Goal: Task Accomplishment & Management: Use online tool/utility

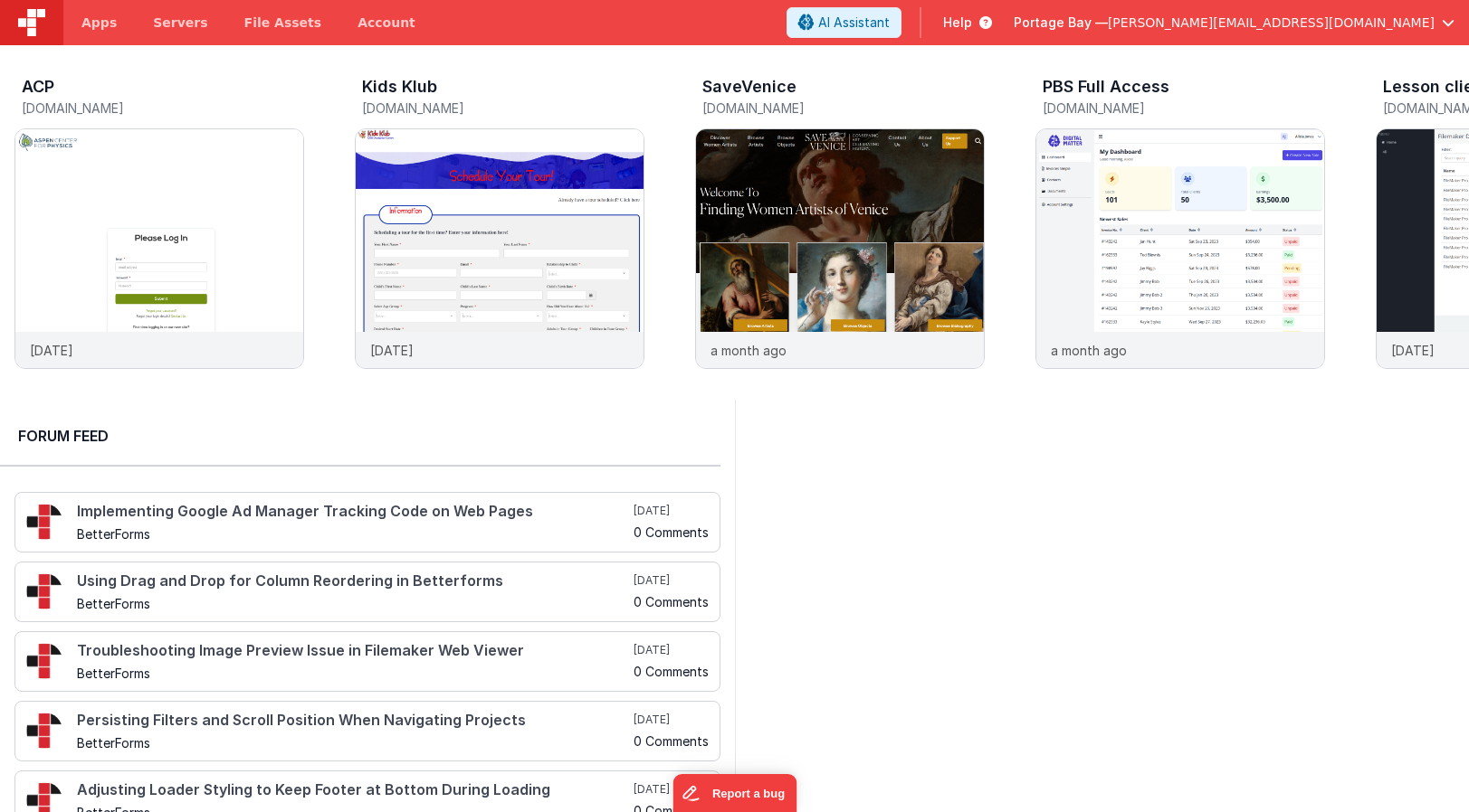
click at [1334, 22] on span "[PERSON_NAME][EMAIL_ADDRESS][DOMAIN_NAME]" at bounding box center [1271, 22] width 327 height 18
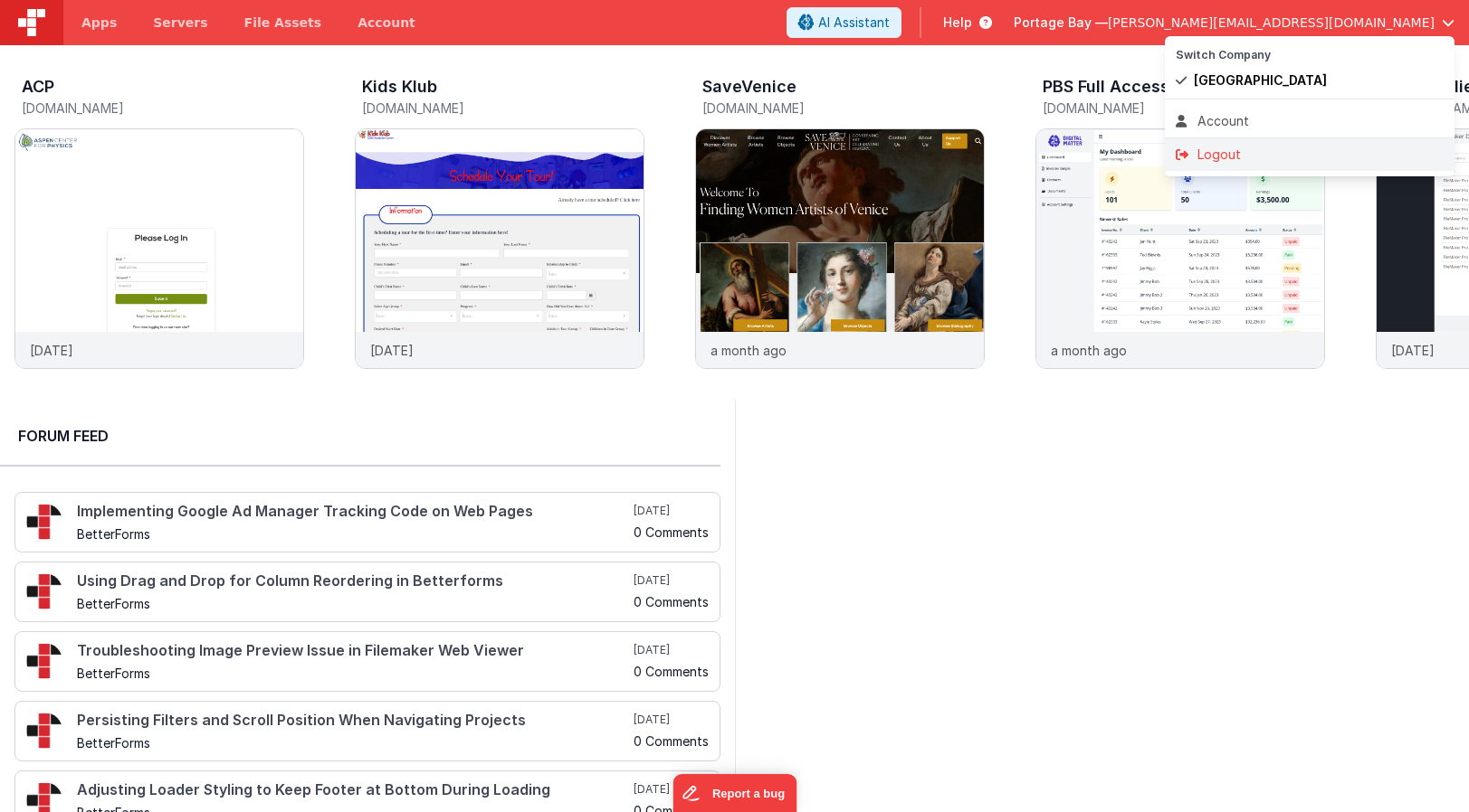
click at [1266, 153] on div "Logout" at bounding box center [1309, 155] width 268 height 18
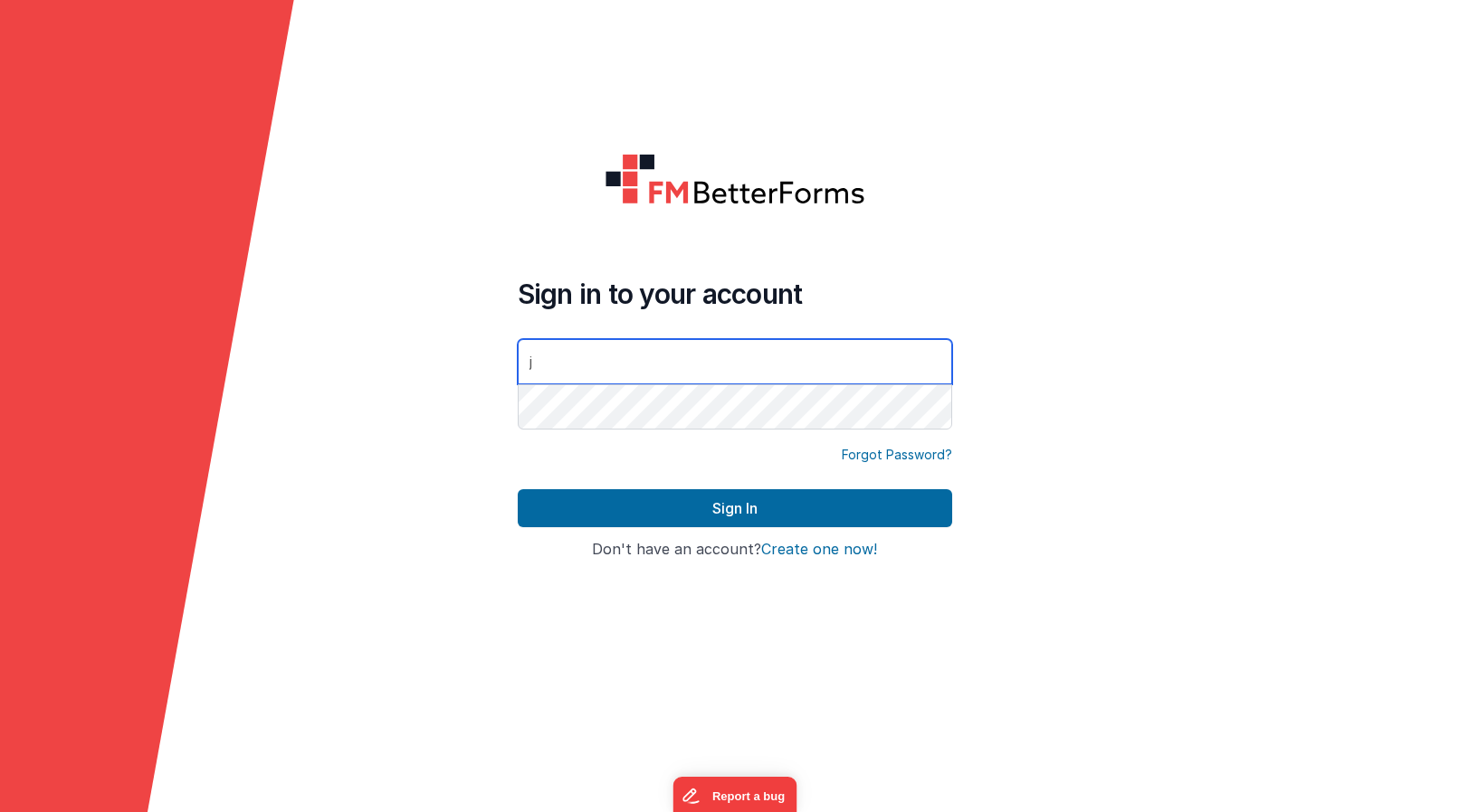
type input "[PERSON_NAME][EMAIL_ADDRESS][DOMAIN_NAME]"
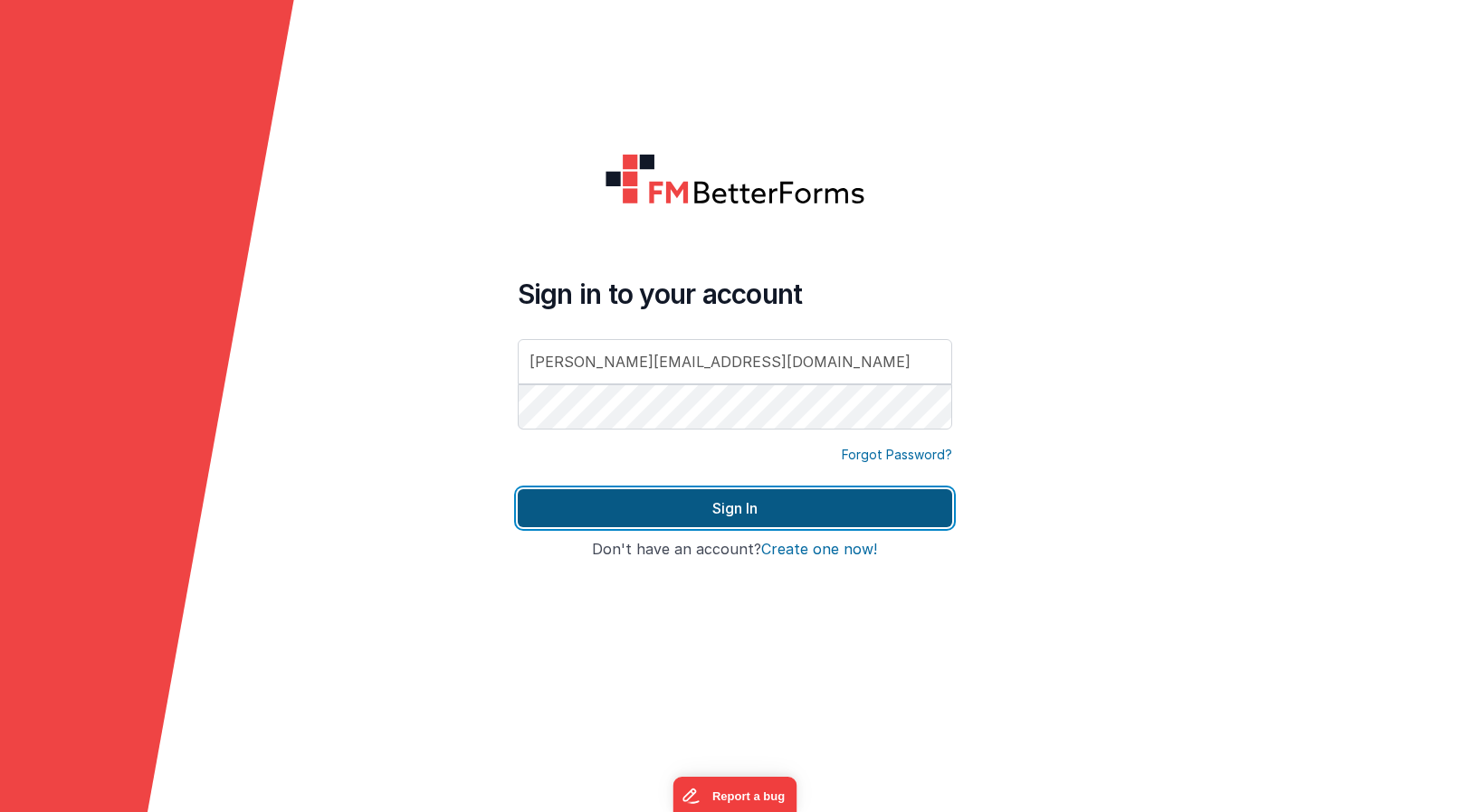
click at [733, 505] on button "Sign In" at bounding box center [734, 508] width 435 height 38
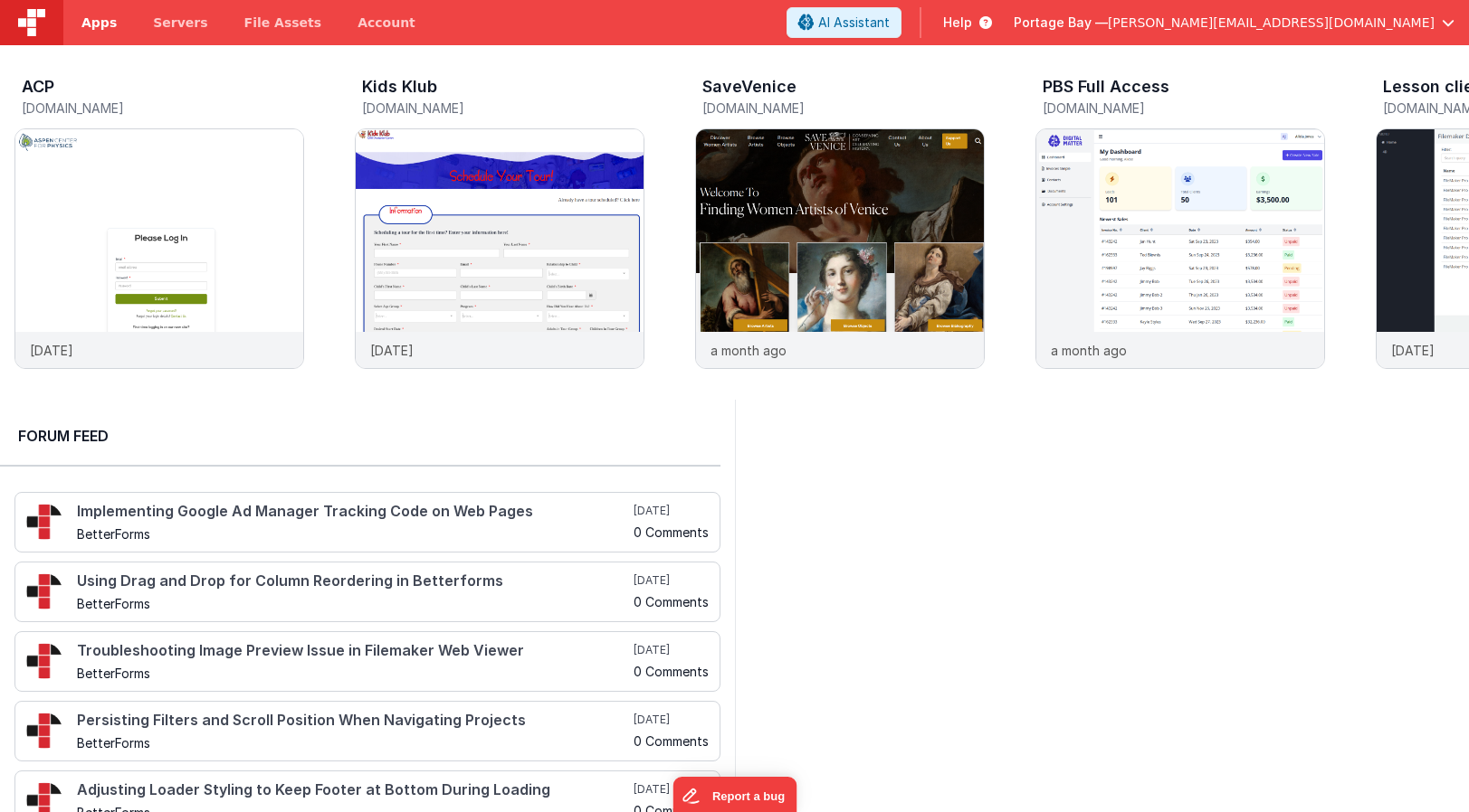
click at [112, 22] on span "Apps" at bounding box center [99, 22] width 36 height 18
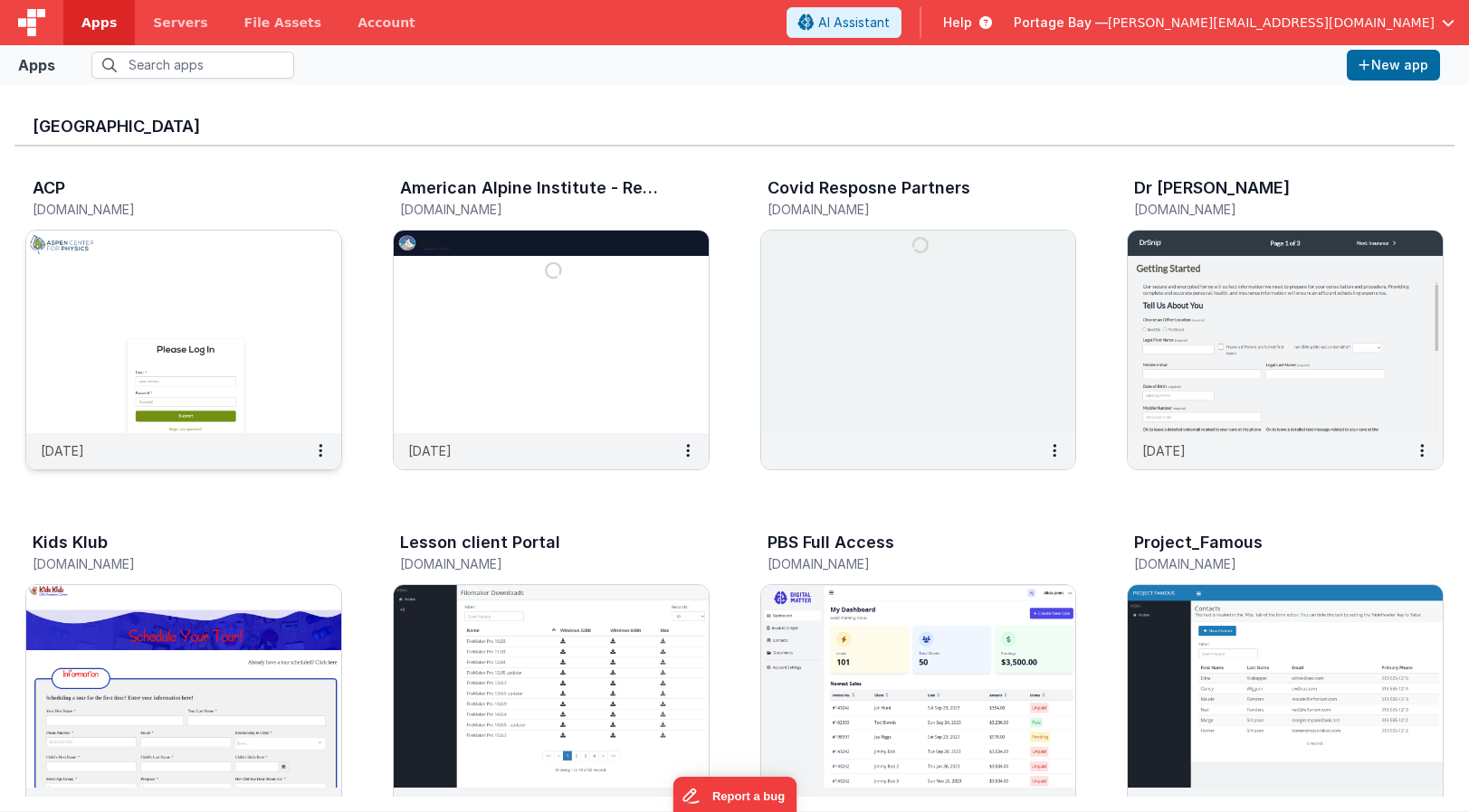
click at [265, 275] on img at bounding box center [184, 332] width 315 height 203
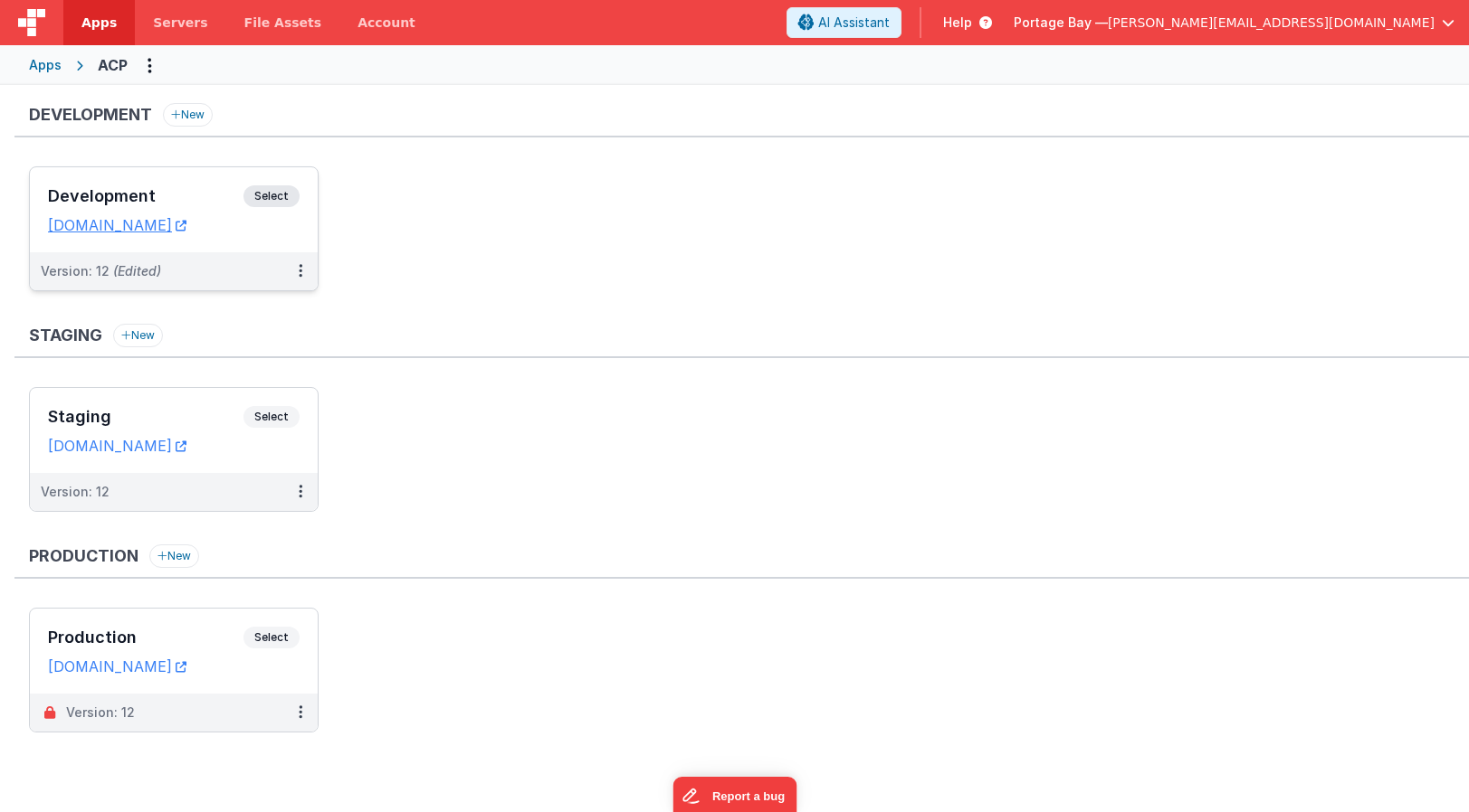
click at [276, 196] on span "Select" at bounding box center [271, 196] width 56 height 22
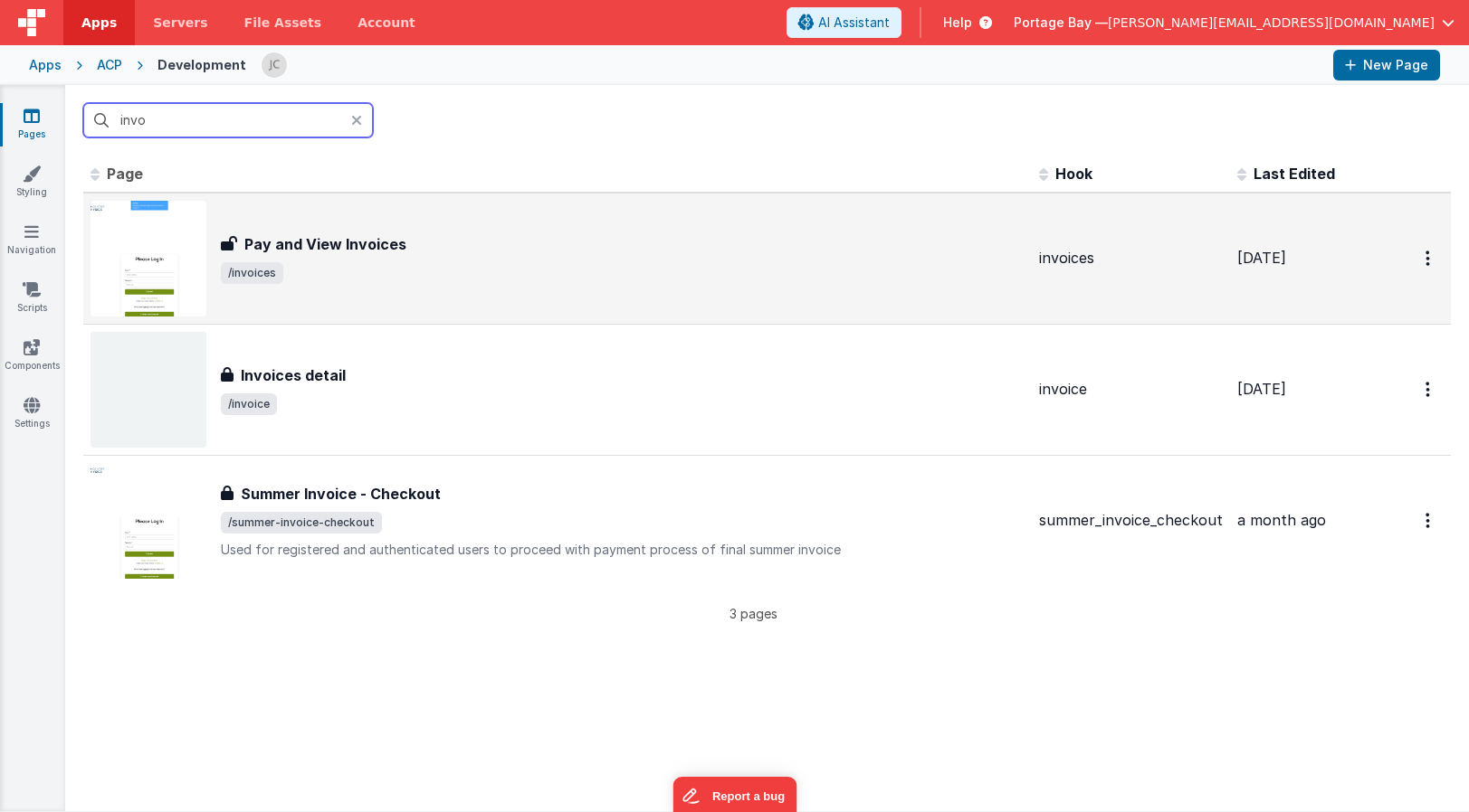
type input "invo"
click at [511, 257] on div "Pay and View Invoices Pay and View Invoices /invoices" at bounding box center [623, 258] width 804 height 51
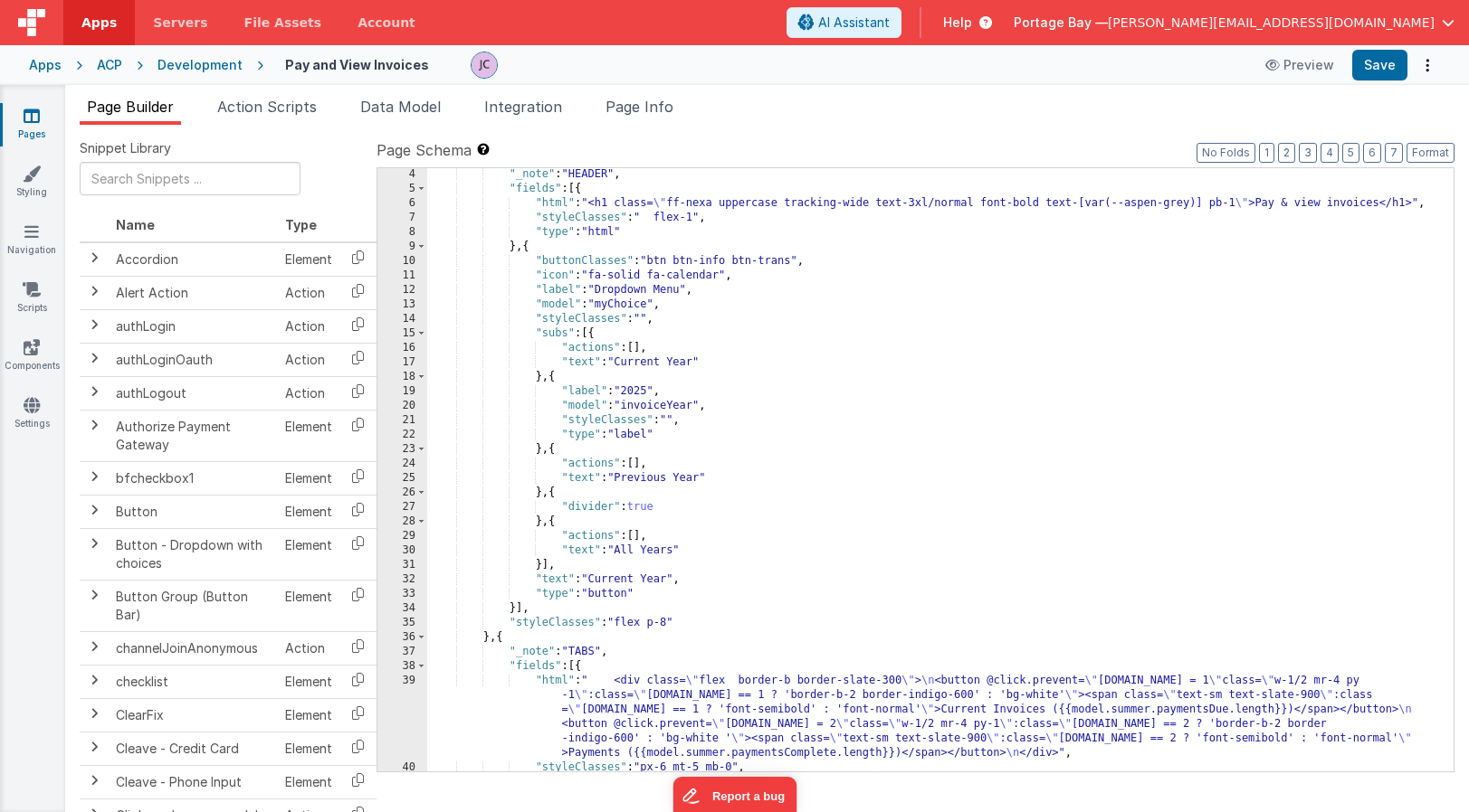
scroll to position [56, 0]
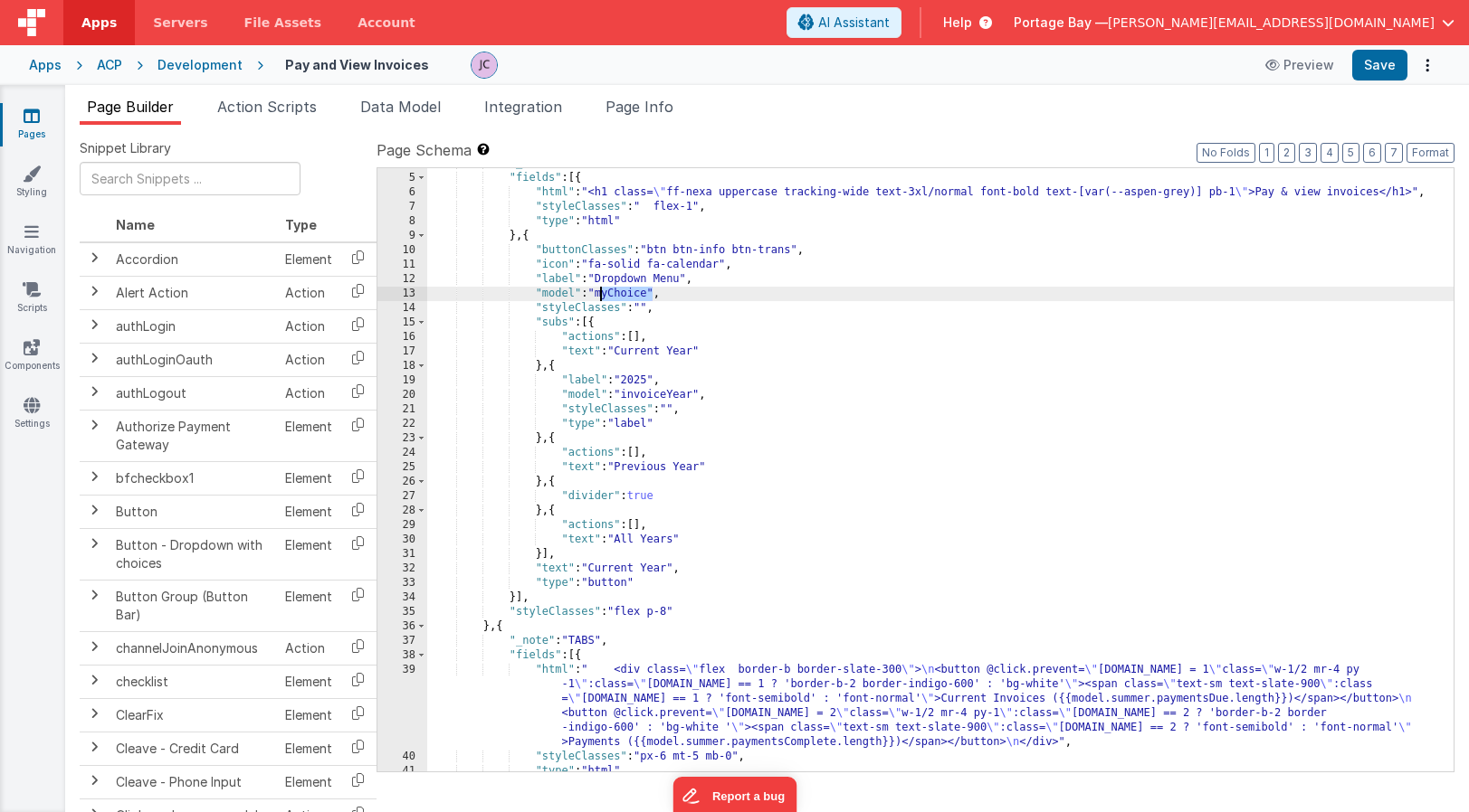
drag, startPoint x: 651, startPoint y: 295, endPoint x: 603, endPoint y: 295, distance: 48.0
click at [603, 295] on div ""_note" : "HEADER" , "fields" : [{ "html" : "<h1 class= \" ff-nexa uppercase tr…" at bounding box center [939, 473] width 1026 height 632
click at [1381, 62] on button "Save" at bounding box center [1379, 65] width 55 height 31
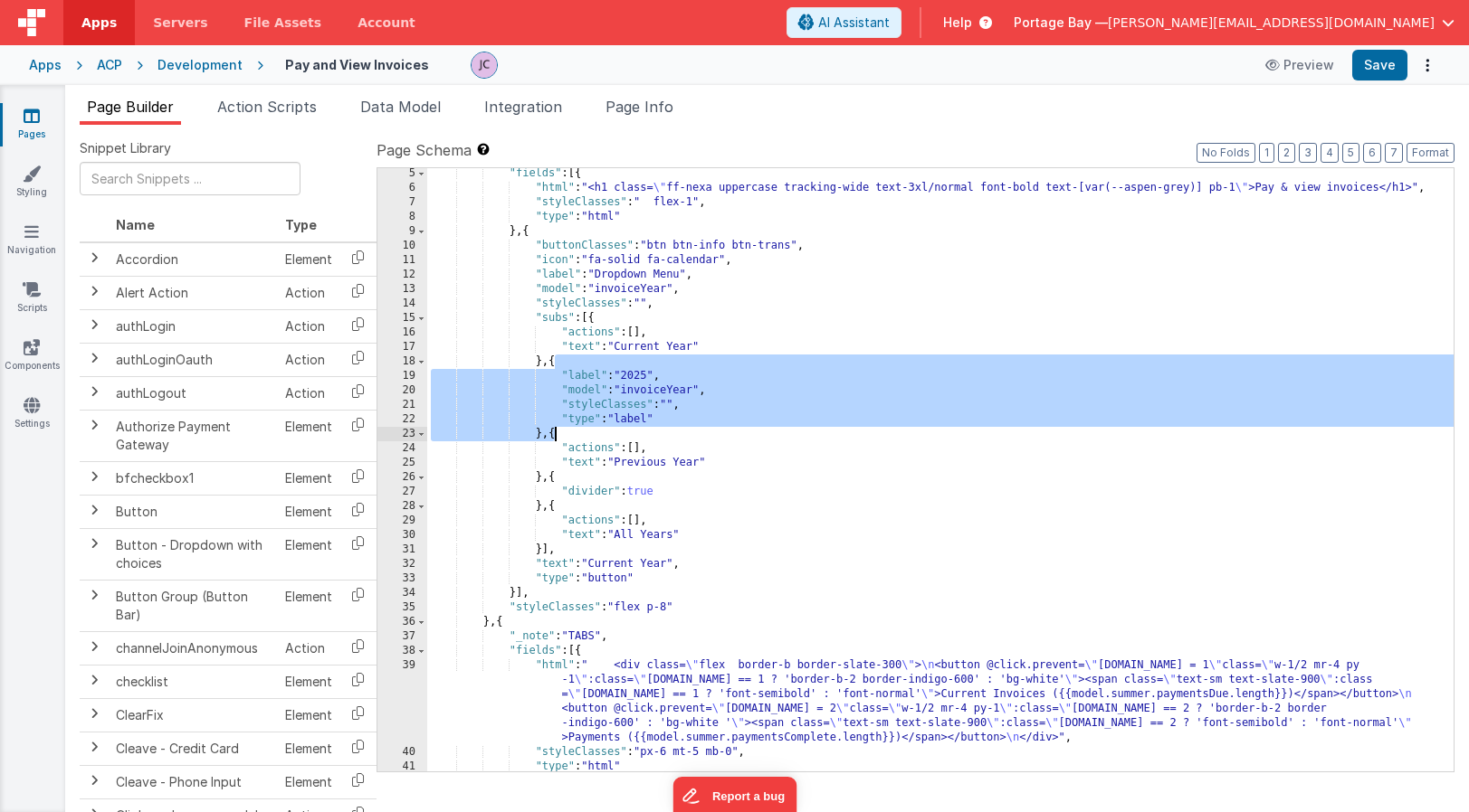
drag, startPoint x: 556, startPoint y: 361, endPoint x: 556, endPoint y: 439, distance: 78.0
click at [556, 439] on div ""fields" : [{ "html" : "<h1 class= \" ff-nexa uppercase tracking-wide text-3xl/…" at bounding box center [939, 482] width 1026 height 632
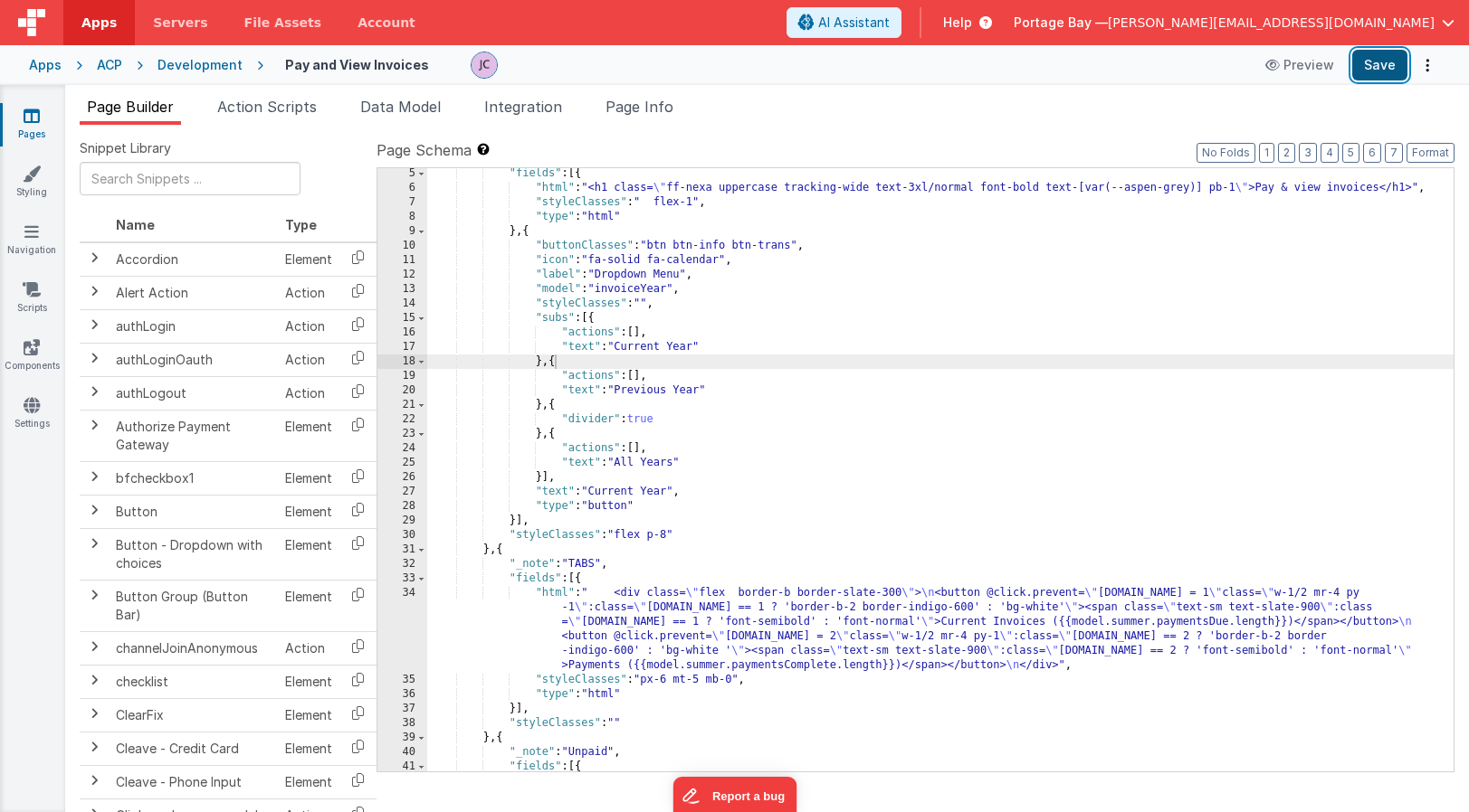
click at [1371, 65] on button "Save" at bounding box center [1379, 65] width 55 height 31
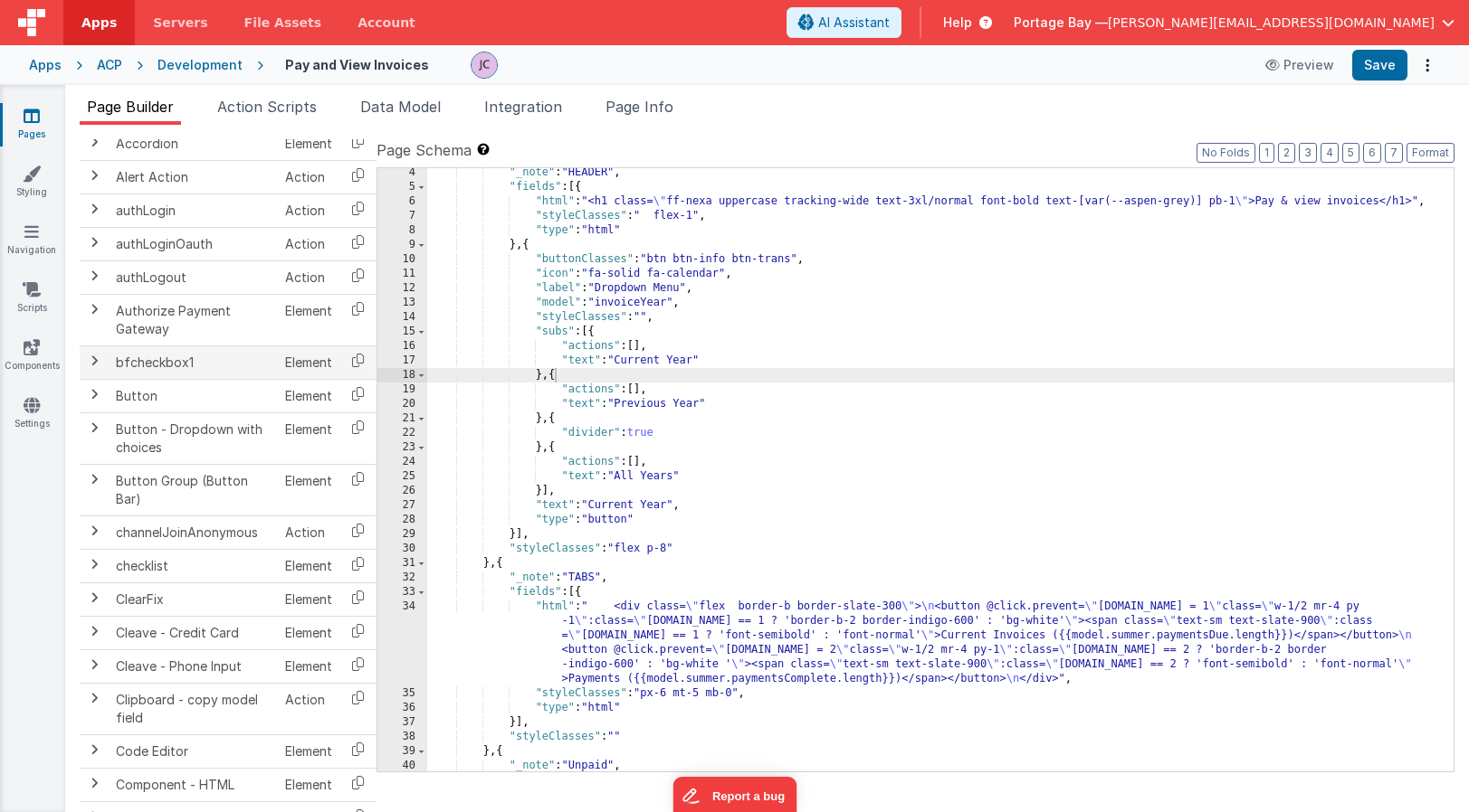
scroll to position [120, 0]
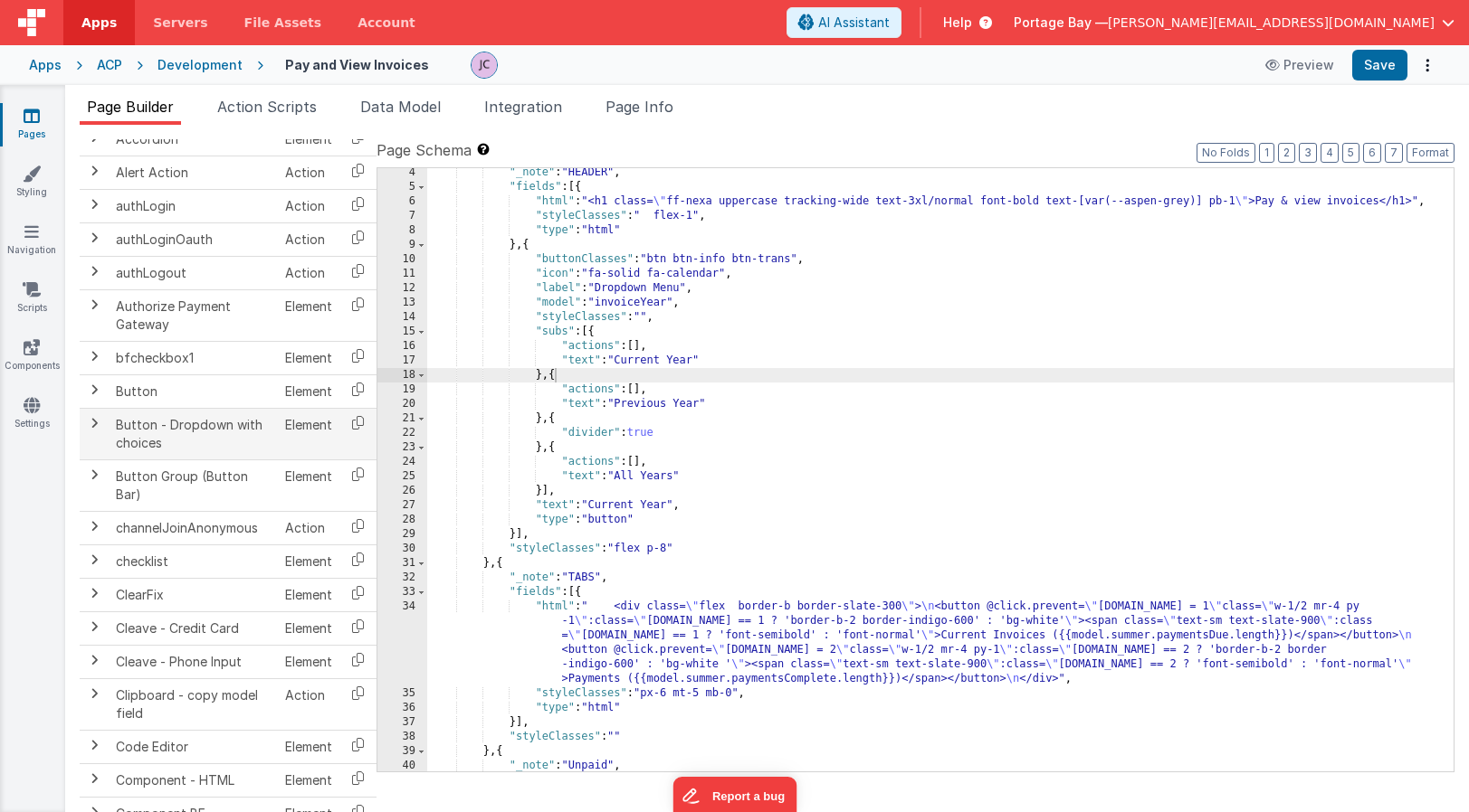
click at [95, 424] on span at bounding box center [93, 423] width 14 height 14
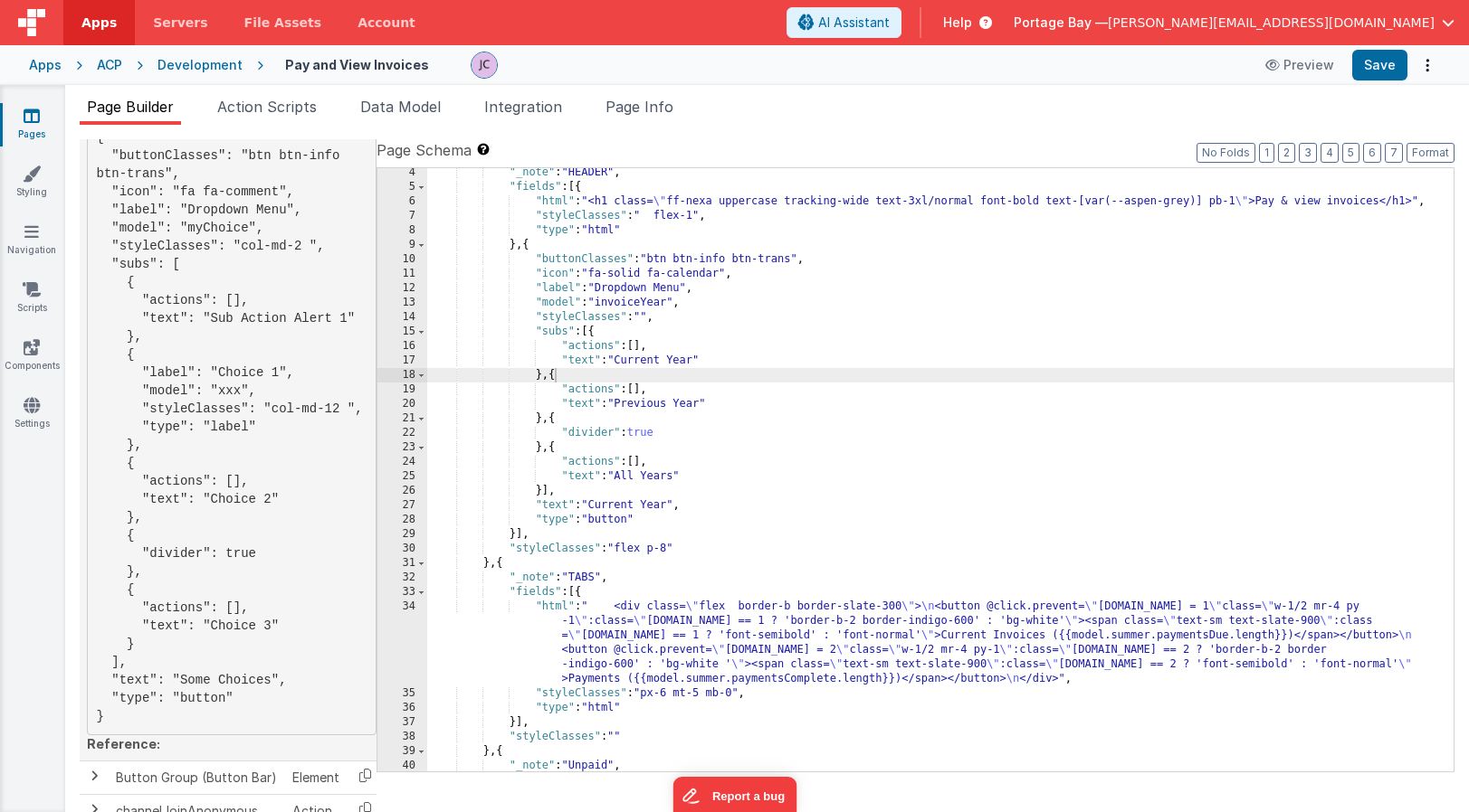
scroll to position [516, 0]
click at [711, 357] on div ""_note" : "HEADER" , "fields" : [{ "html" : "<h1 class= \" ff-nexa uppercase tr…" at bounding box center [939, 481] width 1026 height 632
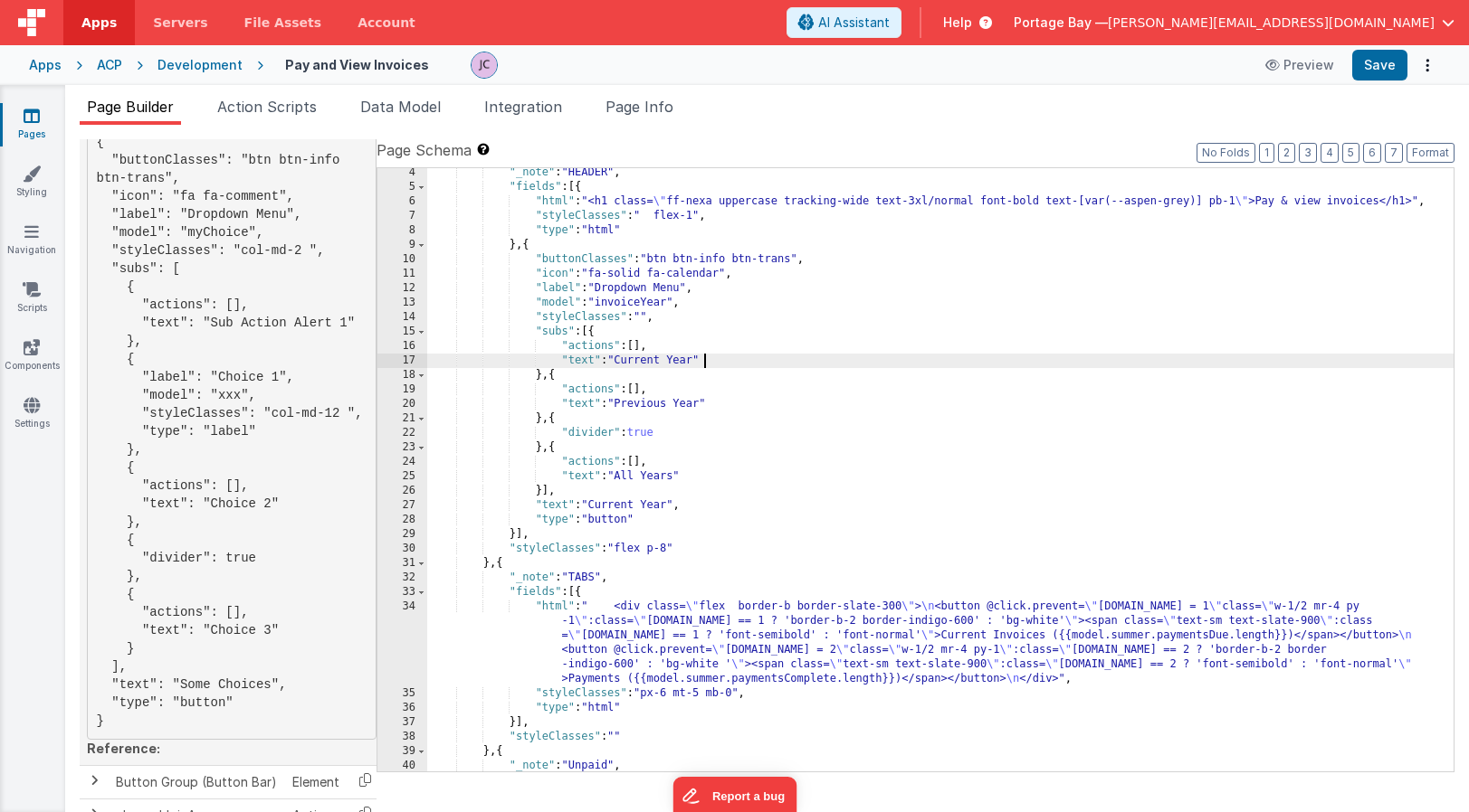
scroll to position [507, 0]
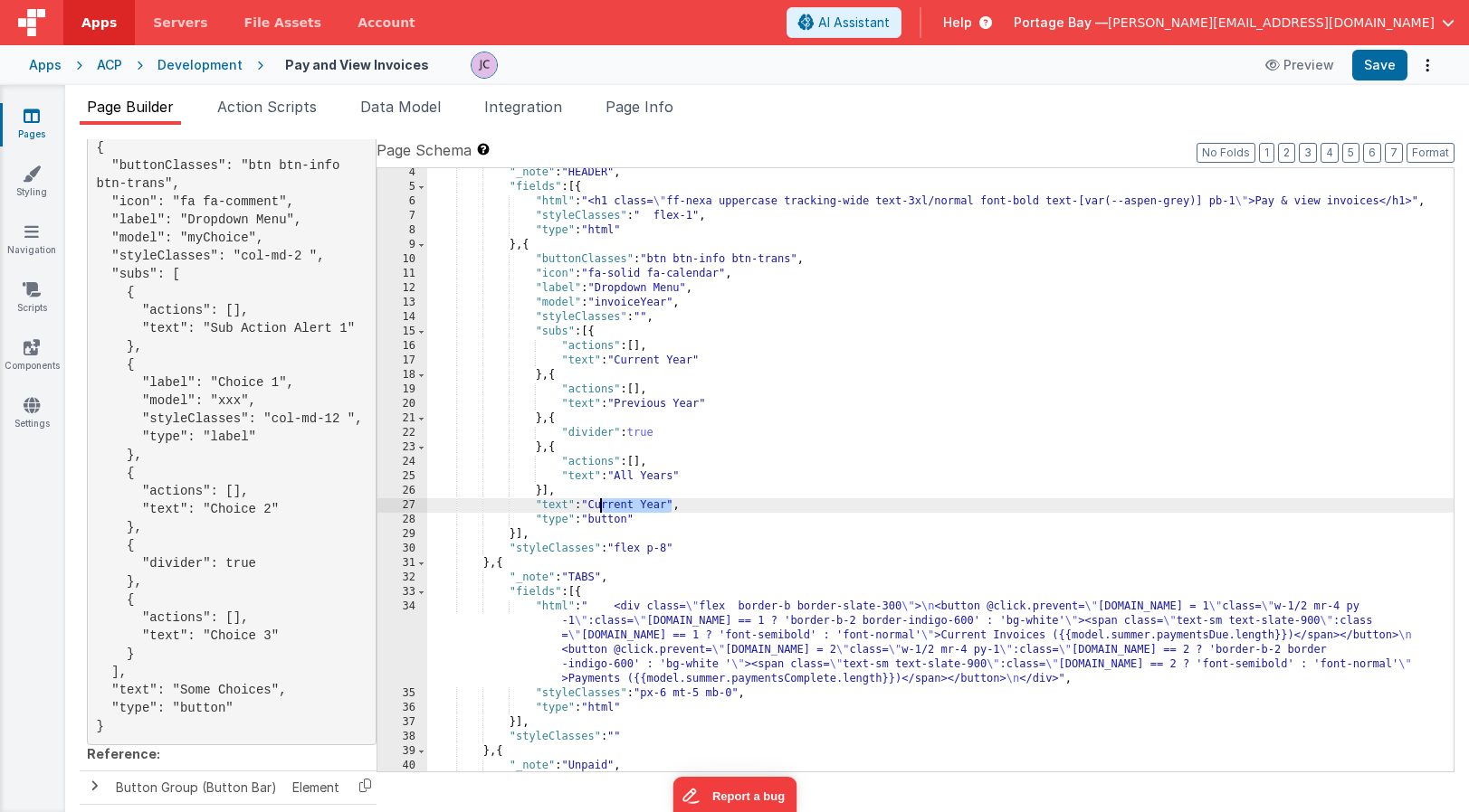
drag, startPoint x: 673, startPoint y: 503, endPoint x: 598, endPoint y: 504, distance: 75.0
click at [598, 504] on div ""_note" : "HEADER" , "fields" : [{ "html" : "<h1 class= \" ff-nexa uppercase tr…" at bounding box center [939, 481] width 1026 height 632
click at [1384, 69] on button "Save" at bounding box center [1379, 65] width 55 height 31
click at [569, 504] on div ""_note" : "HEADER" , "fields" : [{ "html" : "<h1 class= \" ff-nexa uppercase tr…" at bounding box center [939, 481] width 1026 height 632
click at [411, 109] on span "Data Model" at bounding box center [401, 107] width 81 height 18
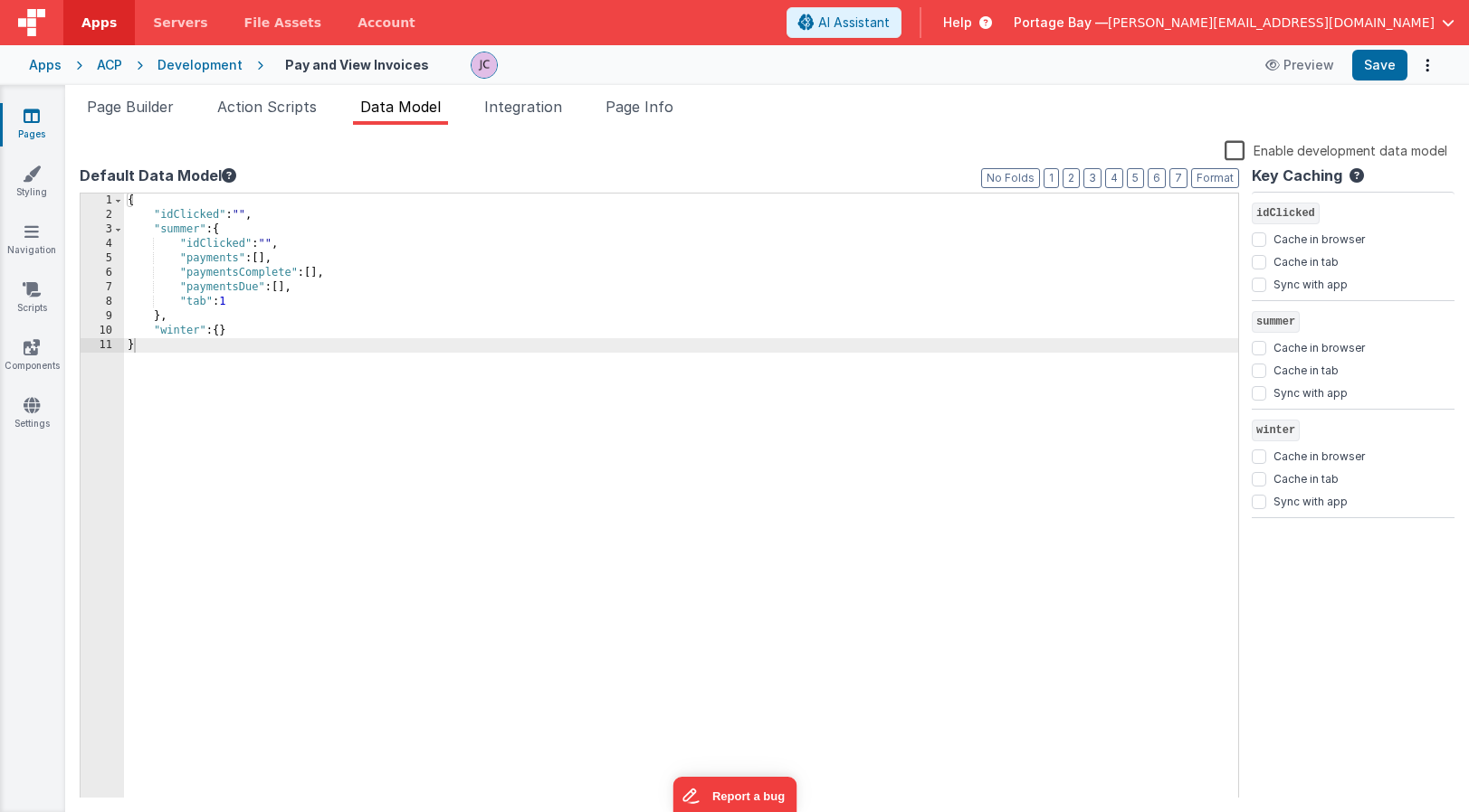
click at [265, 332] on div "{ "idClicked" : "" , "summer" : { "idClicked" : "" , "payments" : [ ] , "paymen…" at bounding box center [681, 510] width 1114 height 634
click at [305, 342] on div "{ "idClicked" : "" , "summer" : { "idClicked" : "" , "payments" : [ ] , "paymen…" at bounding box center [681, 510] width 1114 height 634
click at [264, 346] on div "{ "idClicked" : "" , "summer" : { "idClicked" : "" , "payments" : [ ] , "paymen…" at bounding box center [681, 510] width 1114 height 634
click at [1381, 65] on button "Save" at bounding box center [1379, 65] width 55 height 31
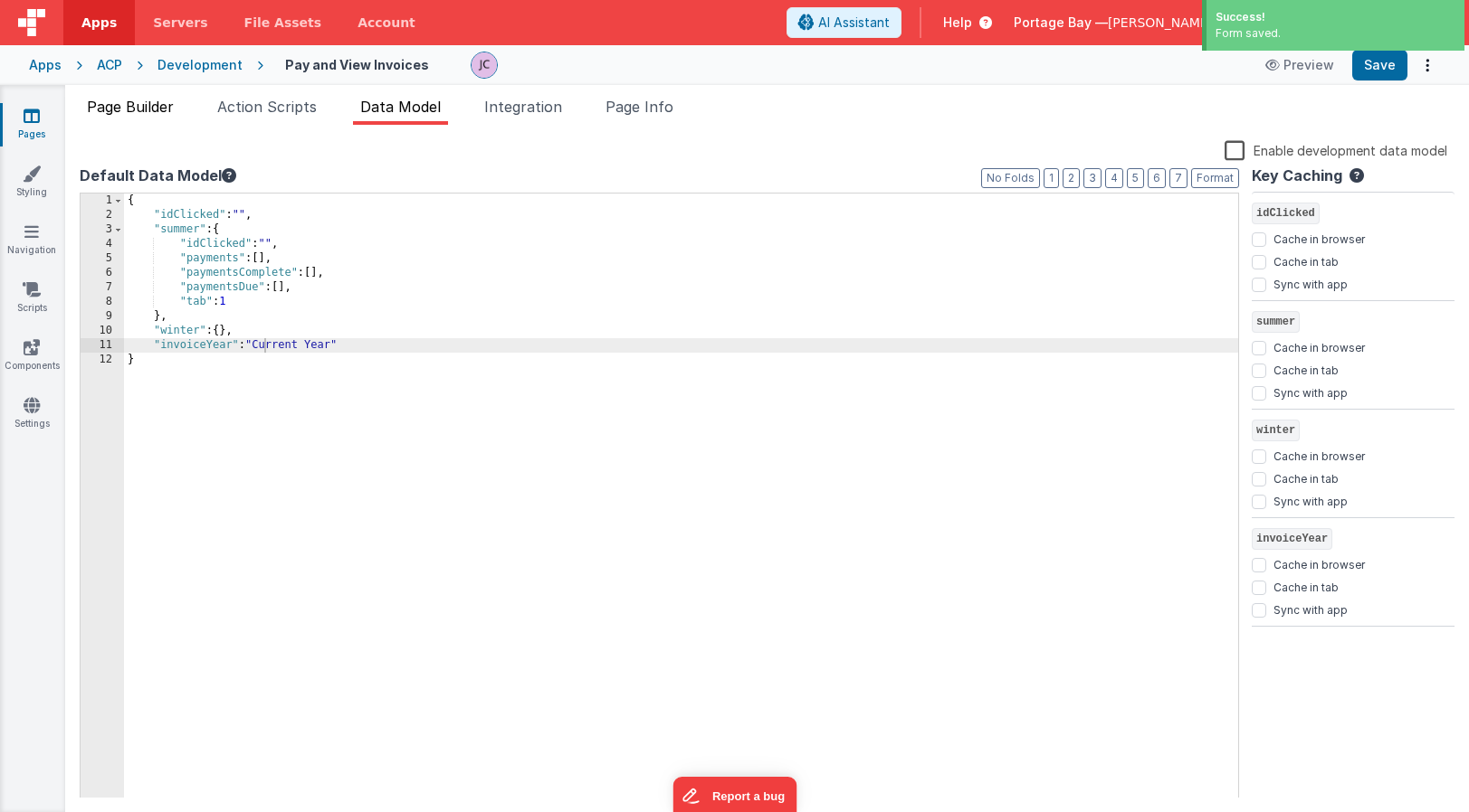
click at [125, 113] on span "Page Builder" at bounding box center [130, 107] width 87 height 18
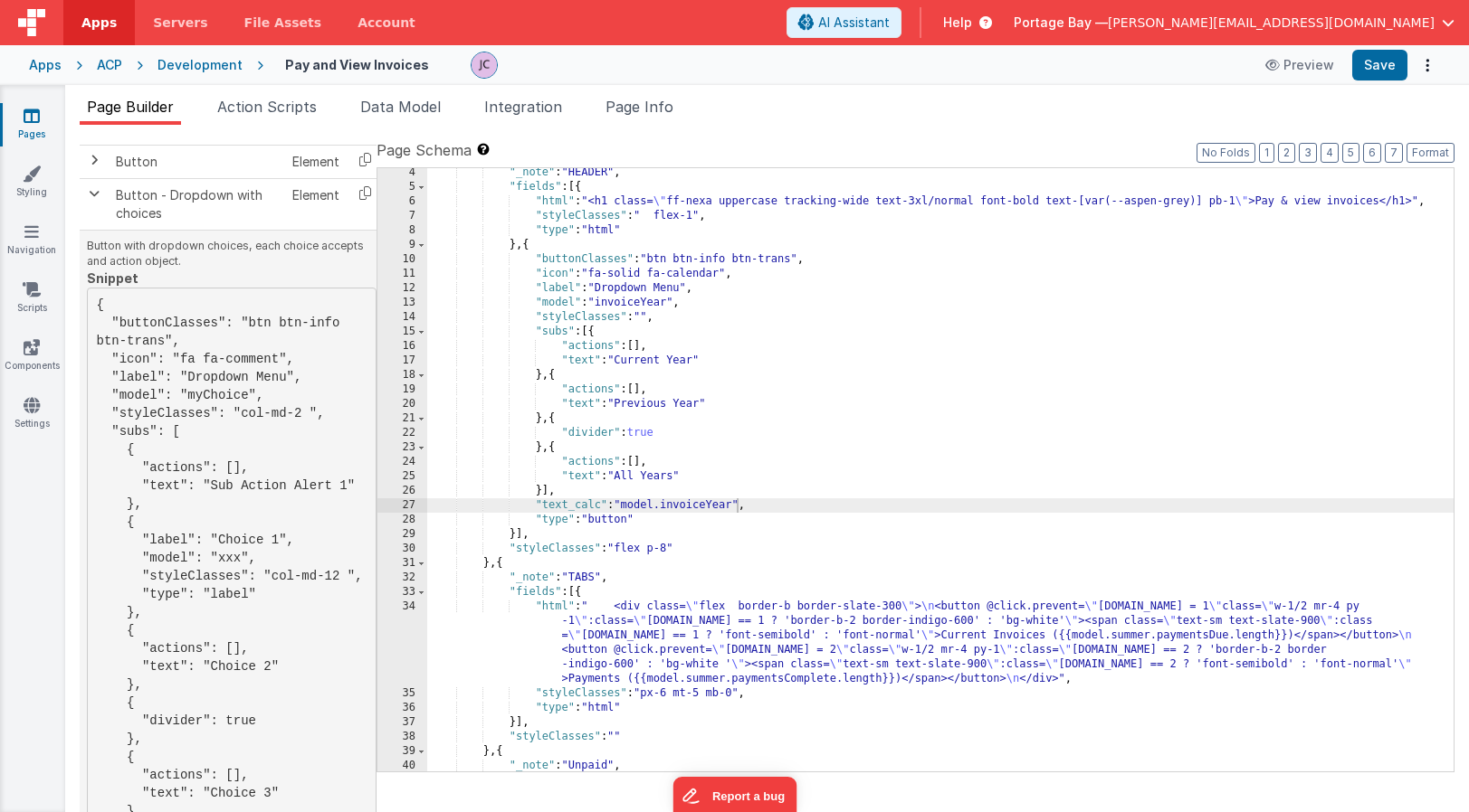
scroll to position [307, 0]
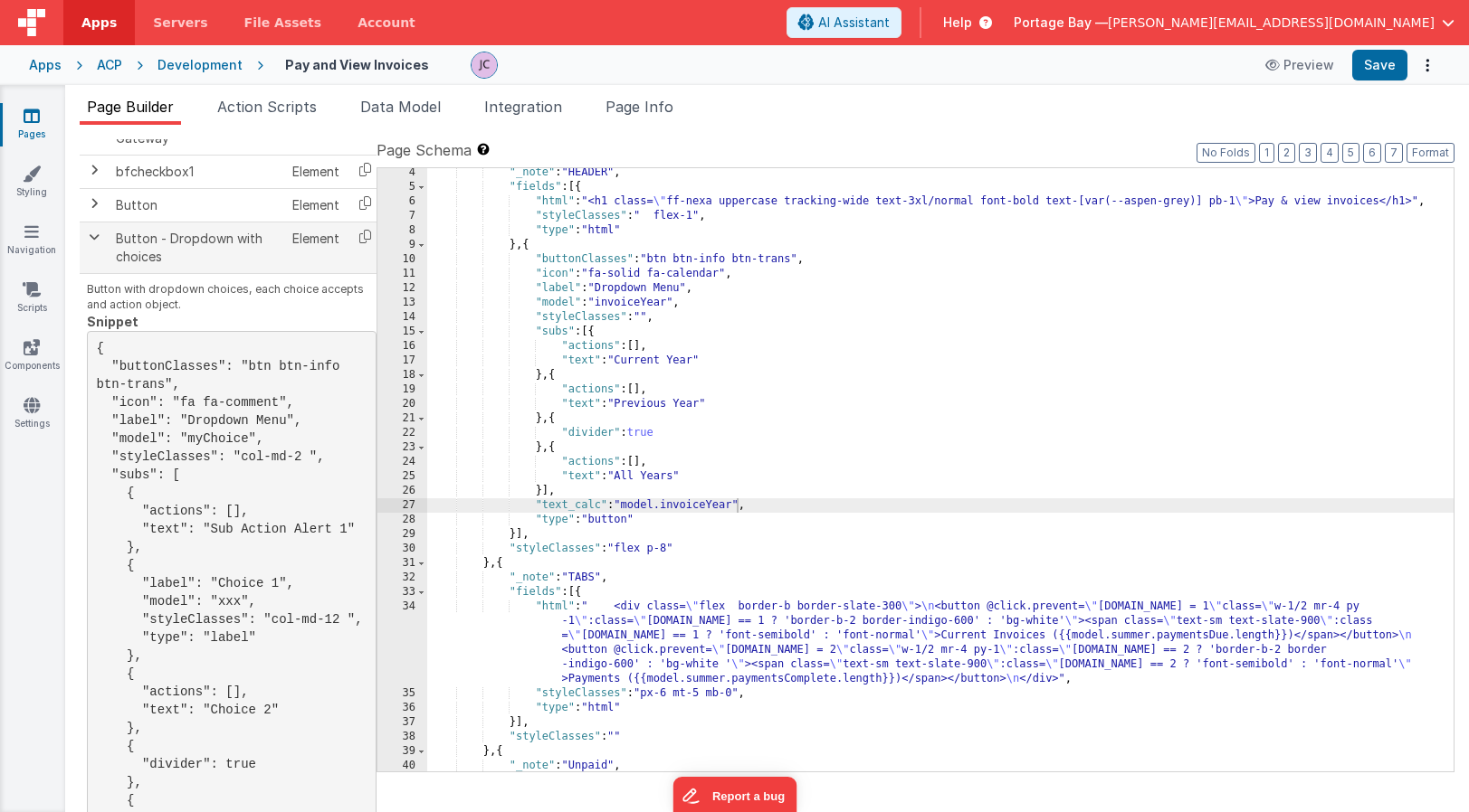
click at [90, 233] on span at bounding box center [93, 236] width 14 height 14
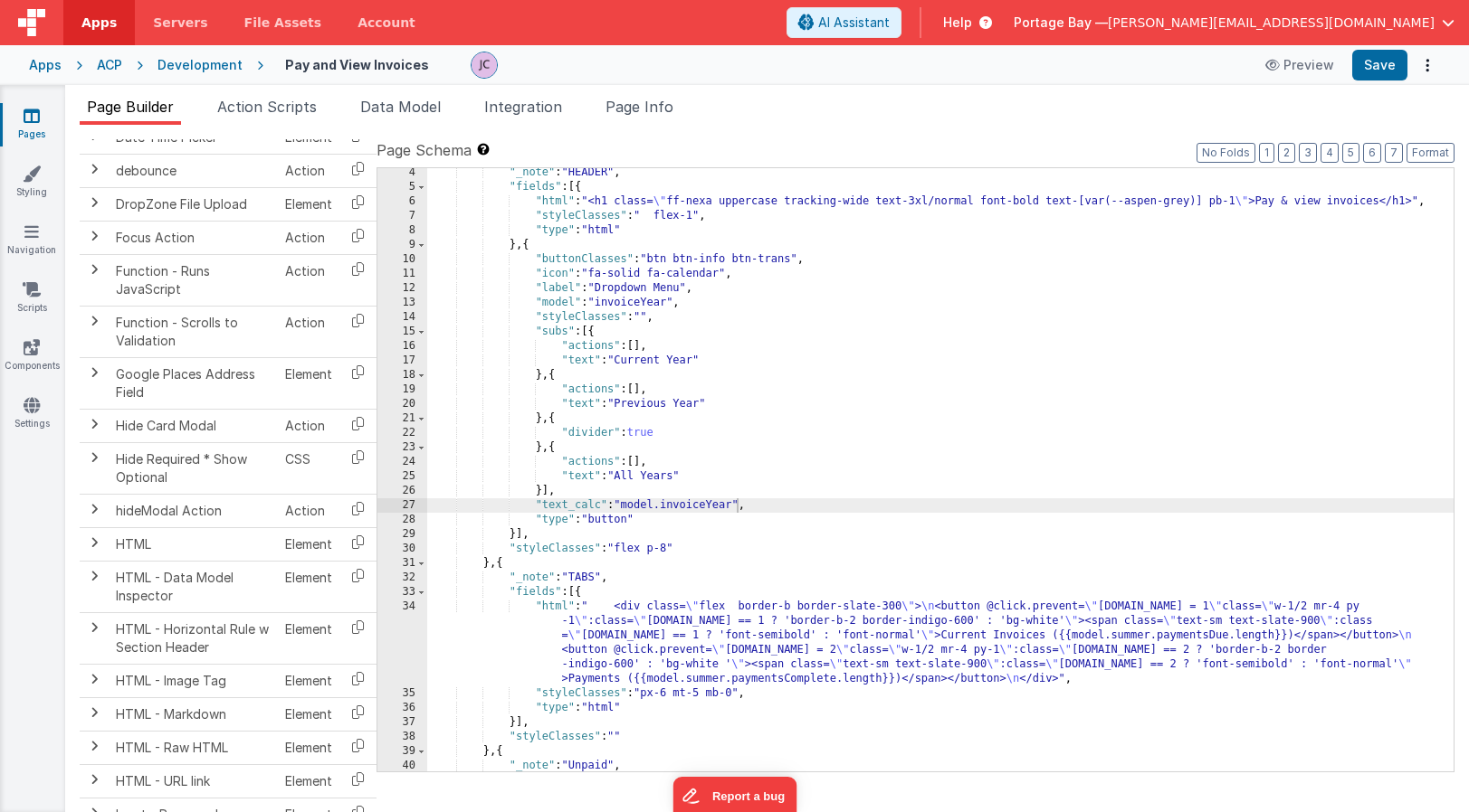
scroll to position [865, 0]
click at [354, 269] on icon at bounding box center [358, 268] width 37 height 28
click at [637, 390] on div ""_note" : "HEADER" , "fields" : [{ "html" : "<h1 class= \" ff-nexa uppercase tr…" at bounding box center [939, 481] width 1026 height 632
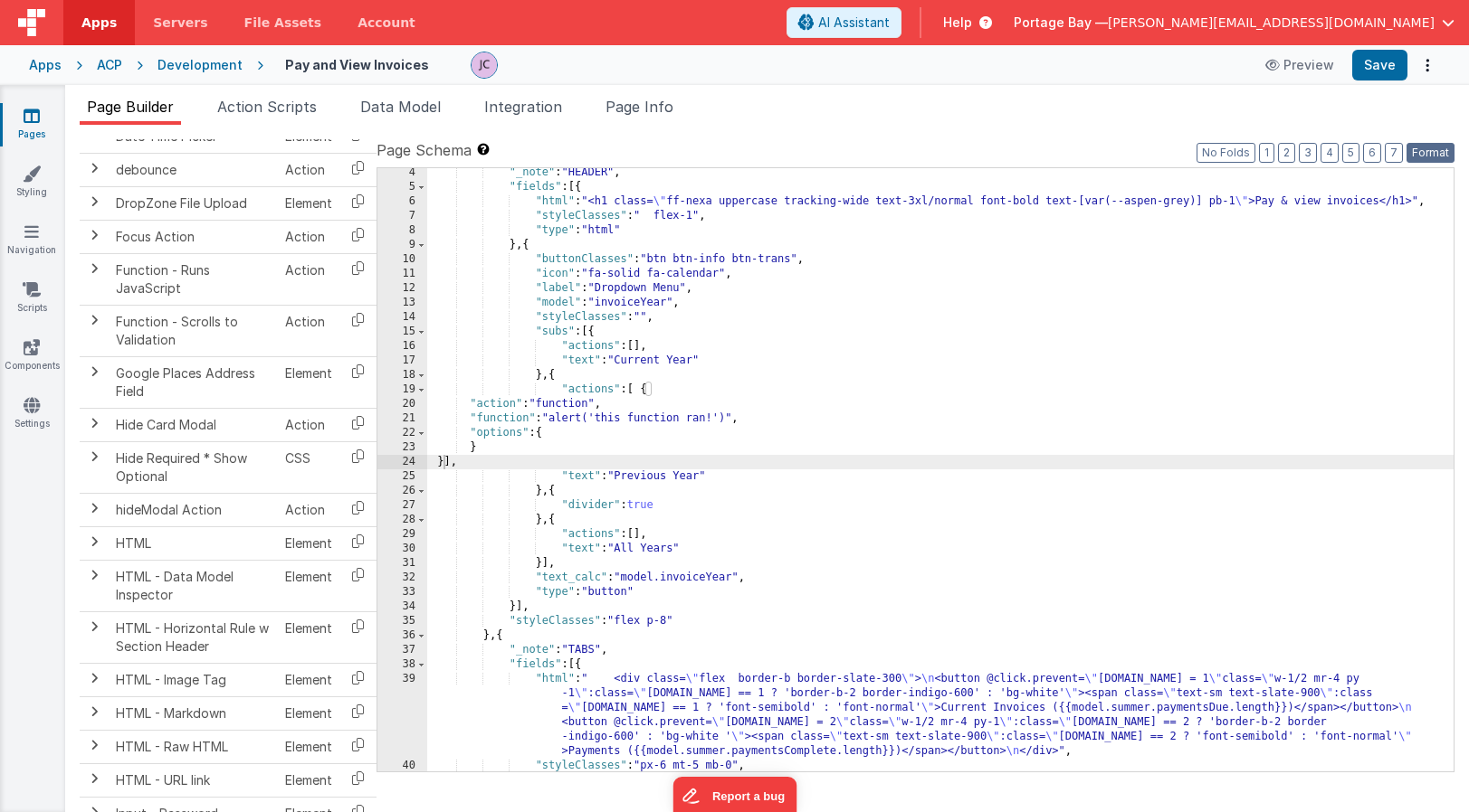
click at [1429, 151] on button "Format" at bounding box center [1431, 153] width 48 height 20
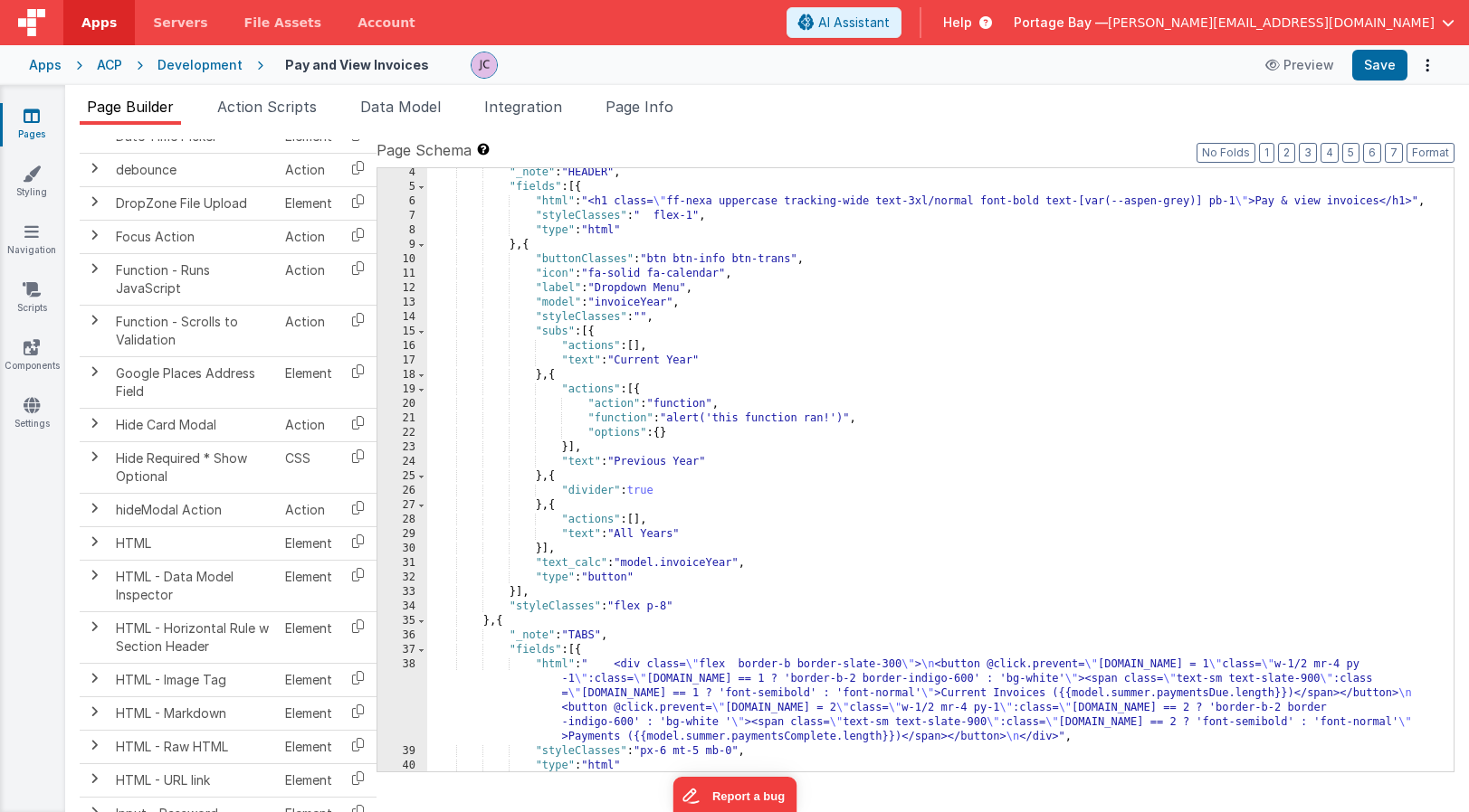
click at [605, 418] on div ""_note" : "HEADER" , "fields" : [{ "html" : "<h1 class= \" ff-nexa uppercase tr…" at bounding box center [939, 481] width 1026 height 632
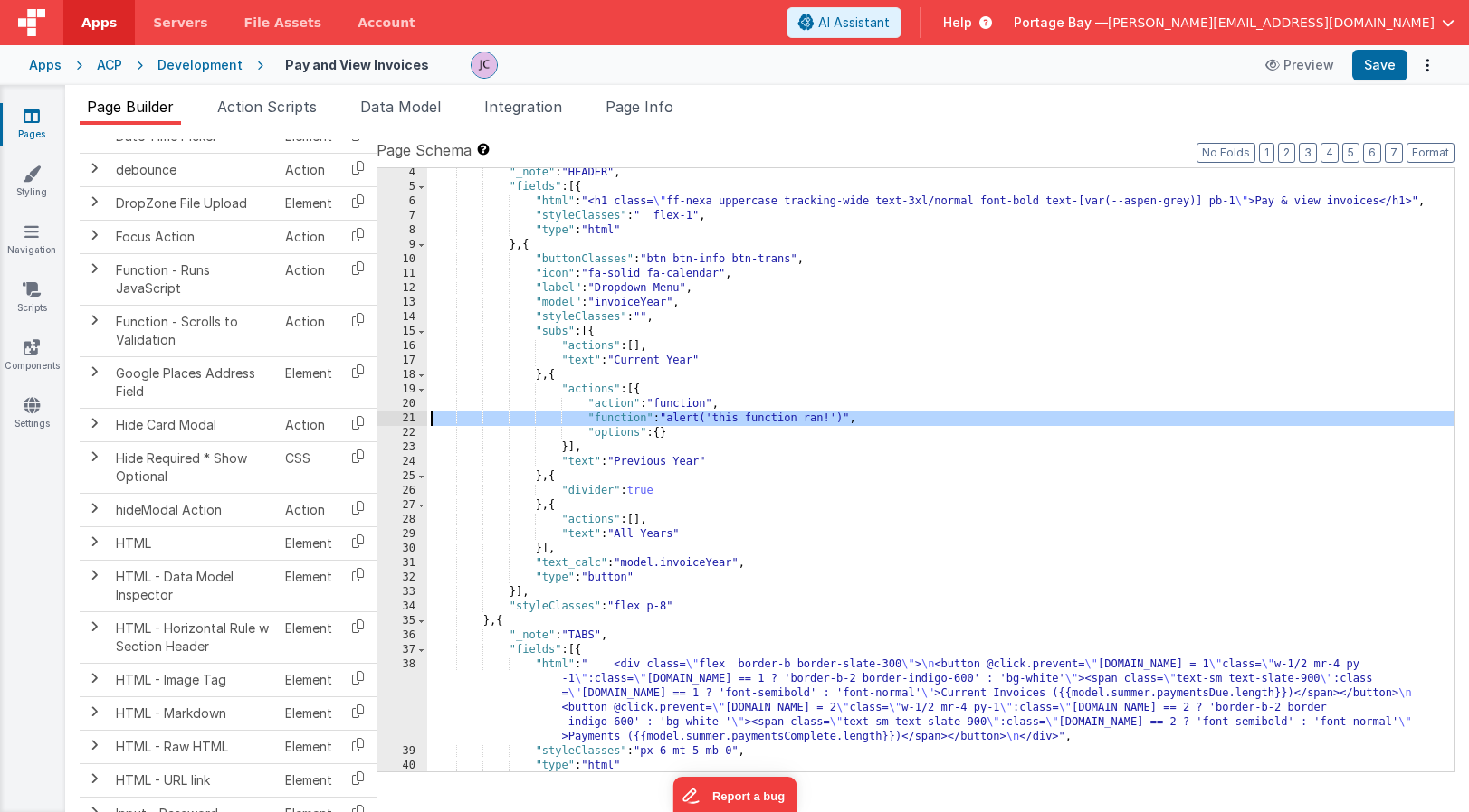
click at [409, 418] on div "21" at bounding box center [403, 418] width 50 height 14
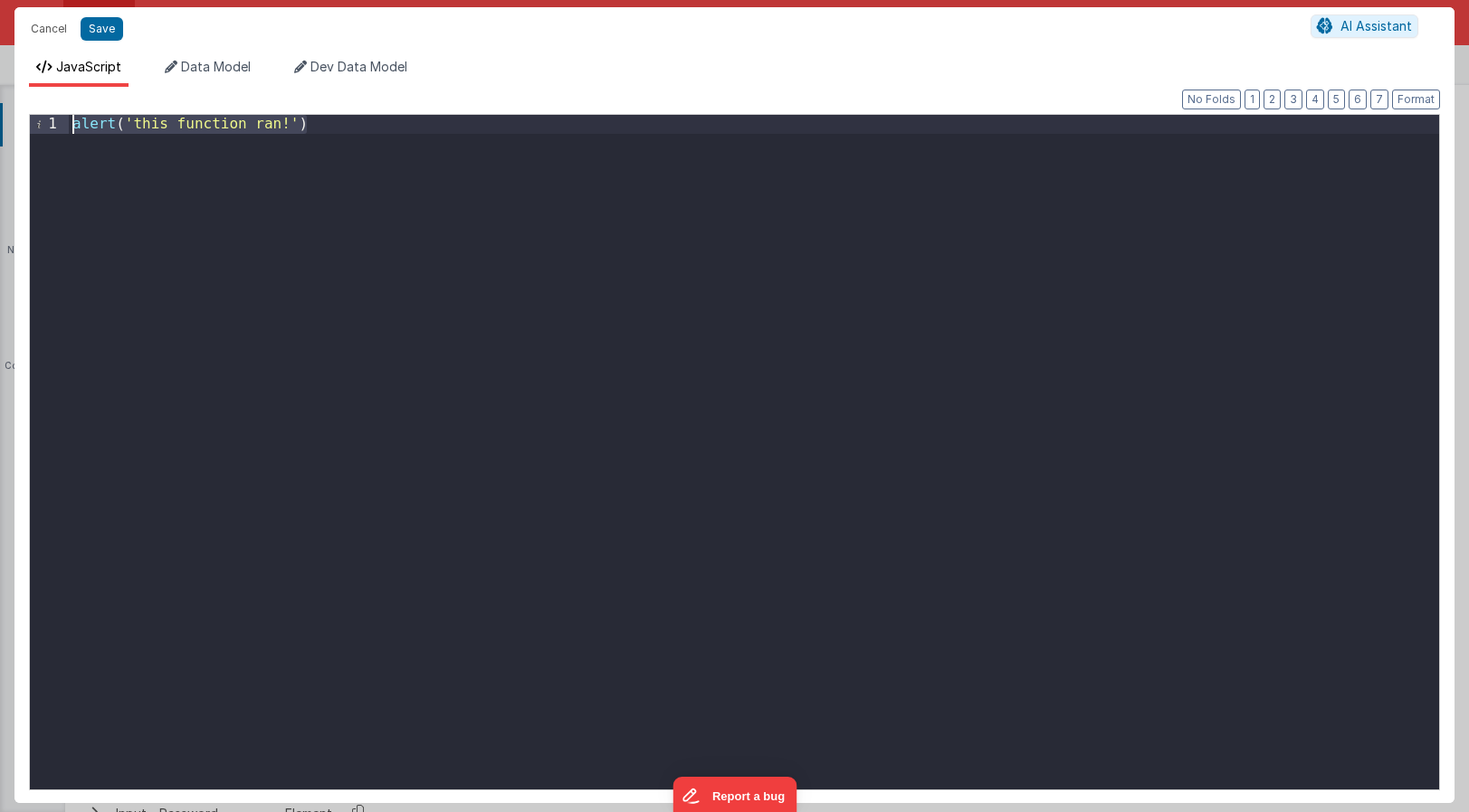
drag, startPoint x: 312, startPoint y: 122, endPoint x: 56, endPoint y: 131, distance: 256.2
click at [56, 131] on div "1 alert ( 'this function ran!' ) XXXXXXXXXXXXXXXXXXXXXXXXXXXXXXXXXXXXXXXXXXXXXX…" at bounding box center [734, 453] width 1411 height 677
click at [1415, 96] on button "Format" at bounding box center [1416, 99] width 48 height 20
click at [103, 24] on button "Save" at bounding box center [102, 29] width 42 height 23
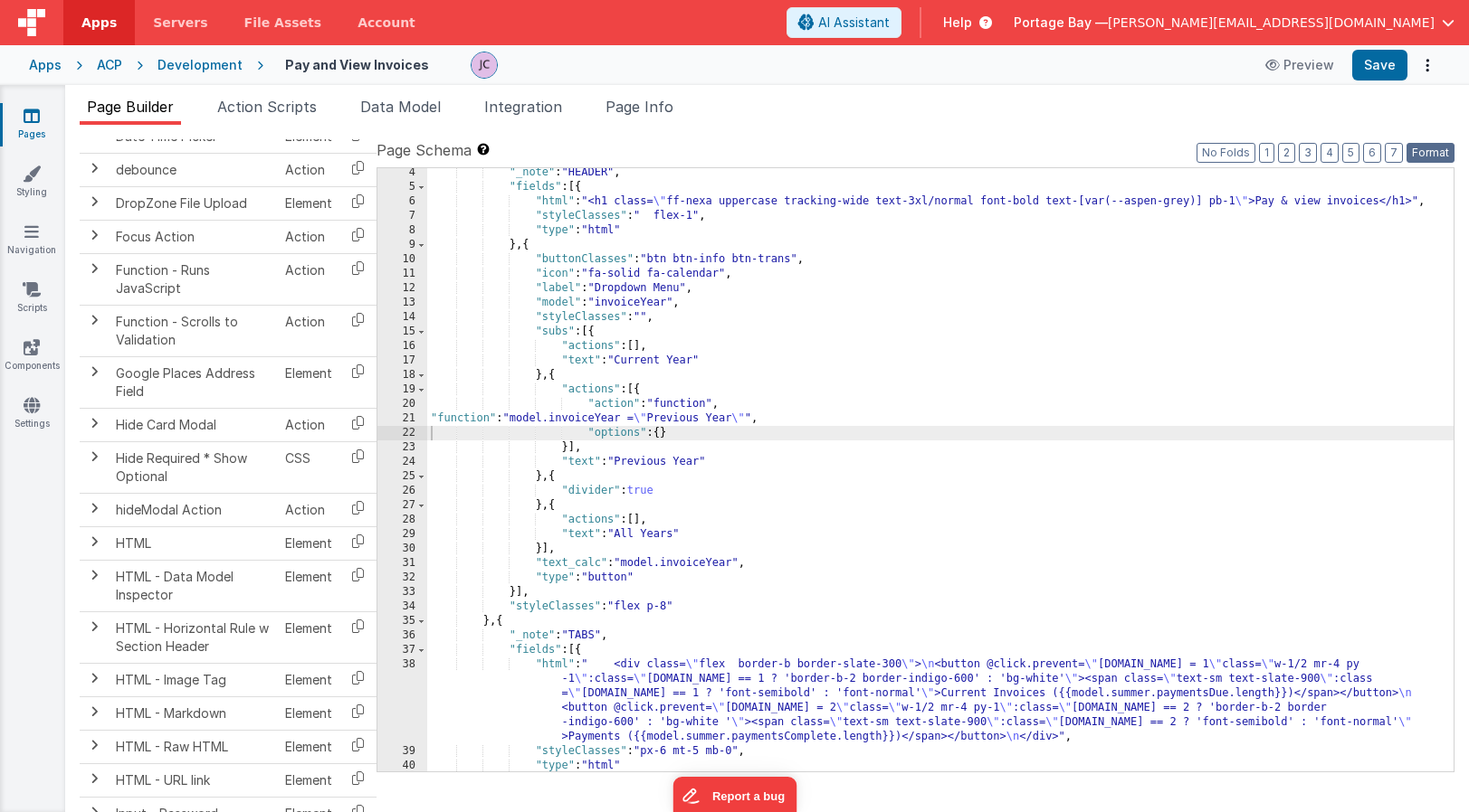
click at [1437, 152] on button "Format" at bounding box center [1431, 153] width 48 height 20
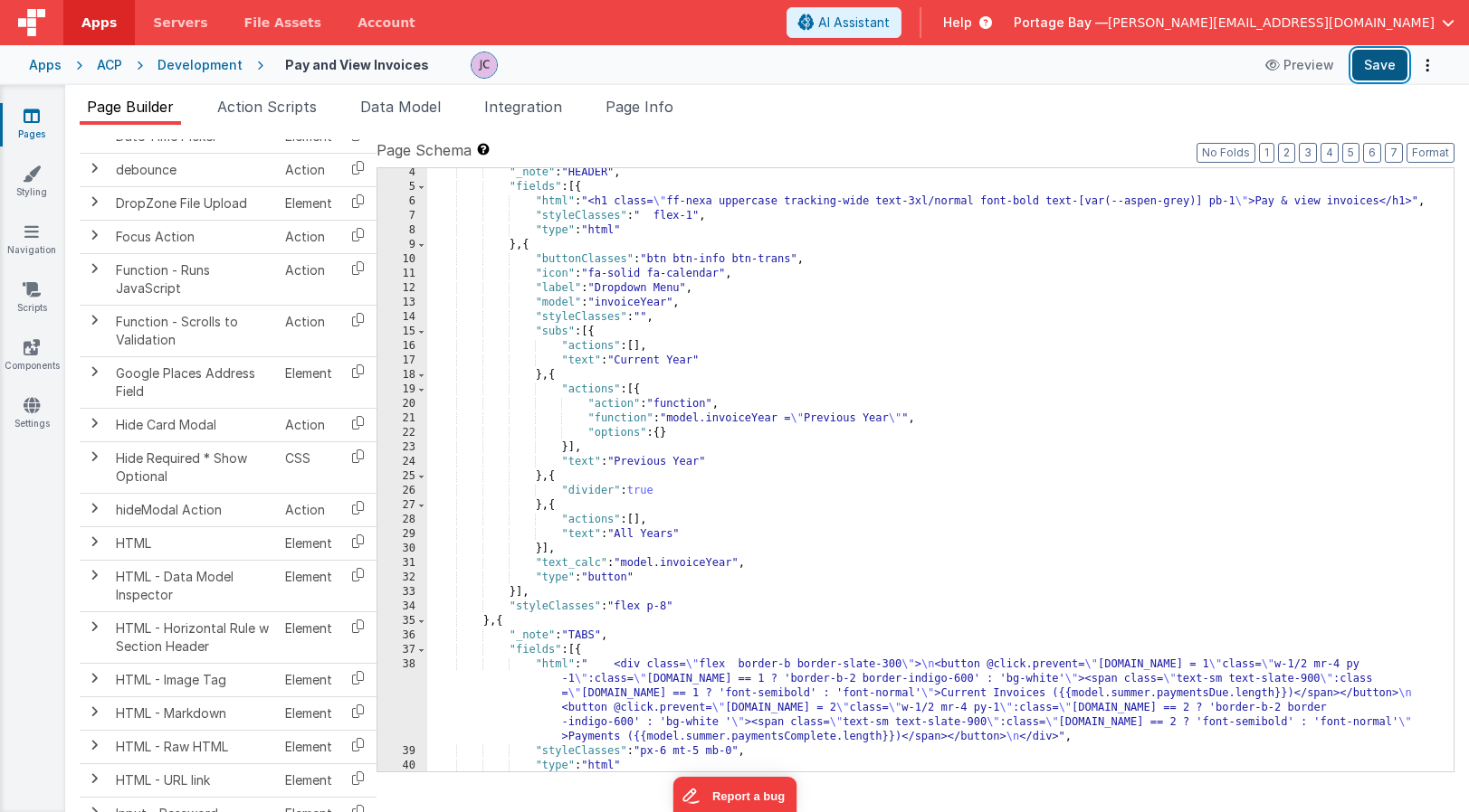
click at [1382, 62] on button "Save" at bounding box center [1379, 65] width 55 height 31
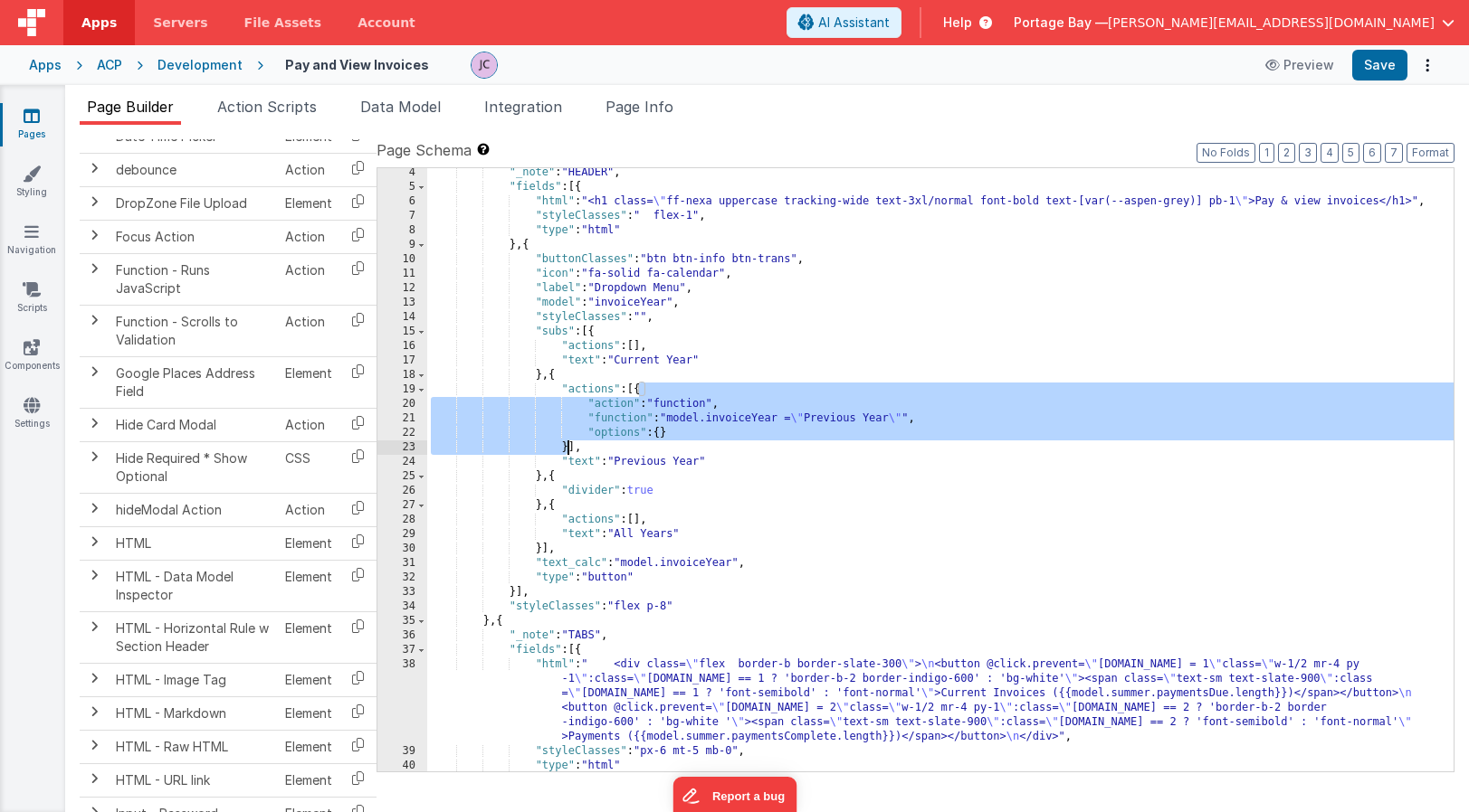
drag, startPoint x: 640, startPoint y: 389, endPoint x: 569, endPoint y: 448, distance: 92.3
click at [569, 448] on div ""_note" : "HEADER" , "fields" : [{ "html" : "<h1 class= \" ff-nexa uppercase tr…" at bounding box center [939, 481] width 1026 height 632
click at [640, 343] on div ""_note" : "HEADER" , "fields" : [{ "html" : "<h1 class= \" ff-nexa uppercase tr…" at bounding box center [939, 481] width 1026 height 632
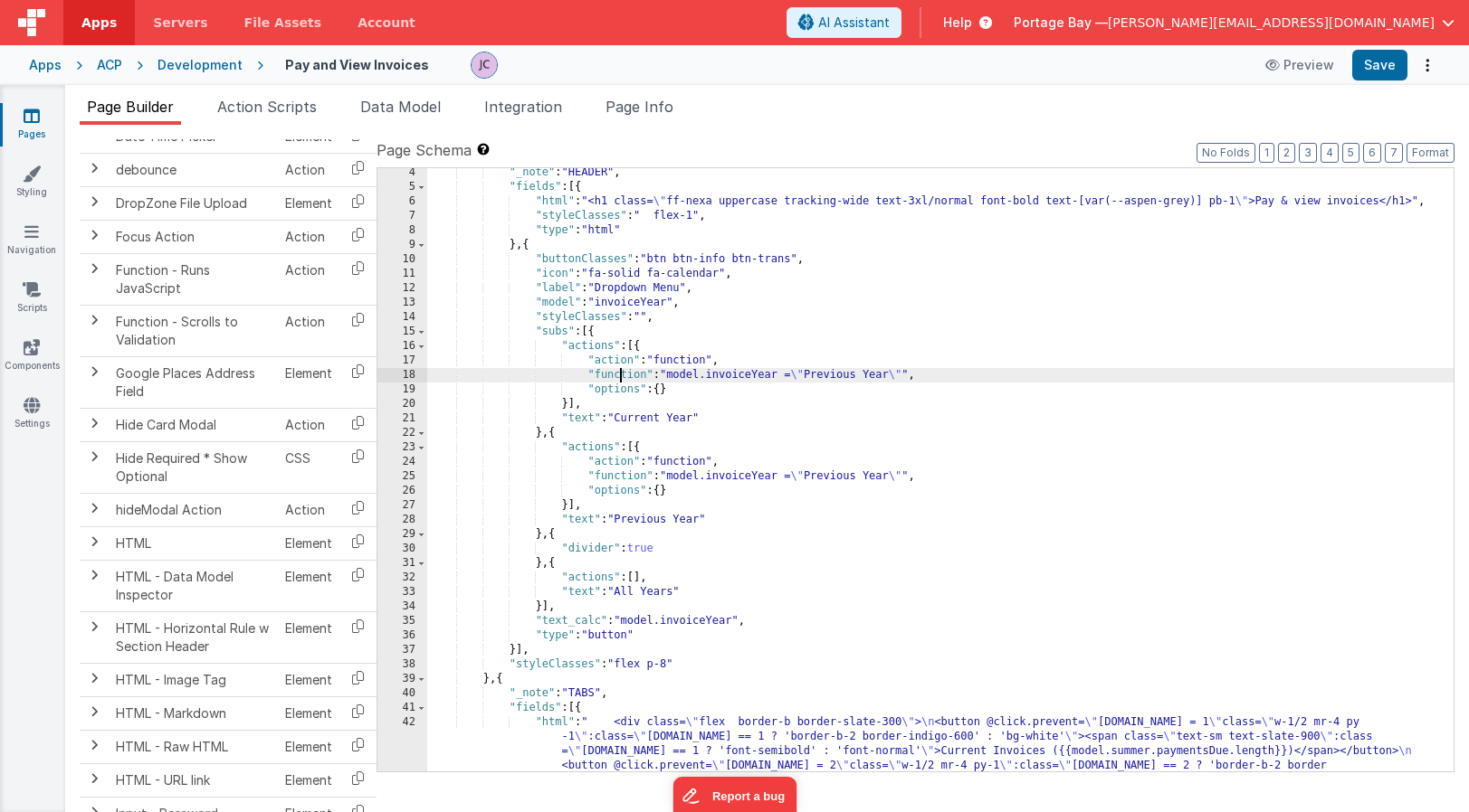
click at [620, 374] on div ""_note" : "HEADER" , "fields" : [{ "html" : "<h1 class= \" ff-nexa uppercase tr…" at bounding box center [939, 517] width 1026 height 704
click at [405, 377] on div "18" at bounding box center [403, 375] width 50 height 14
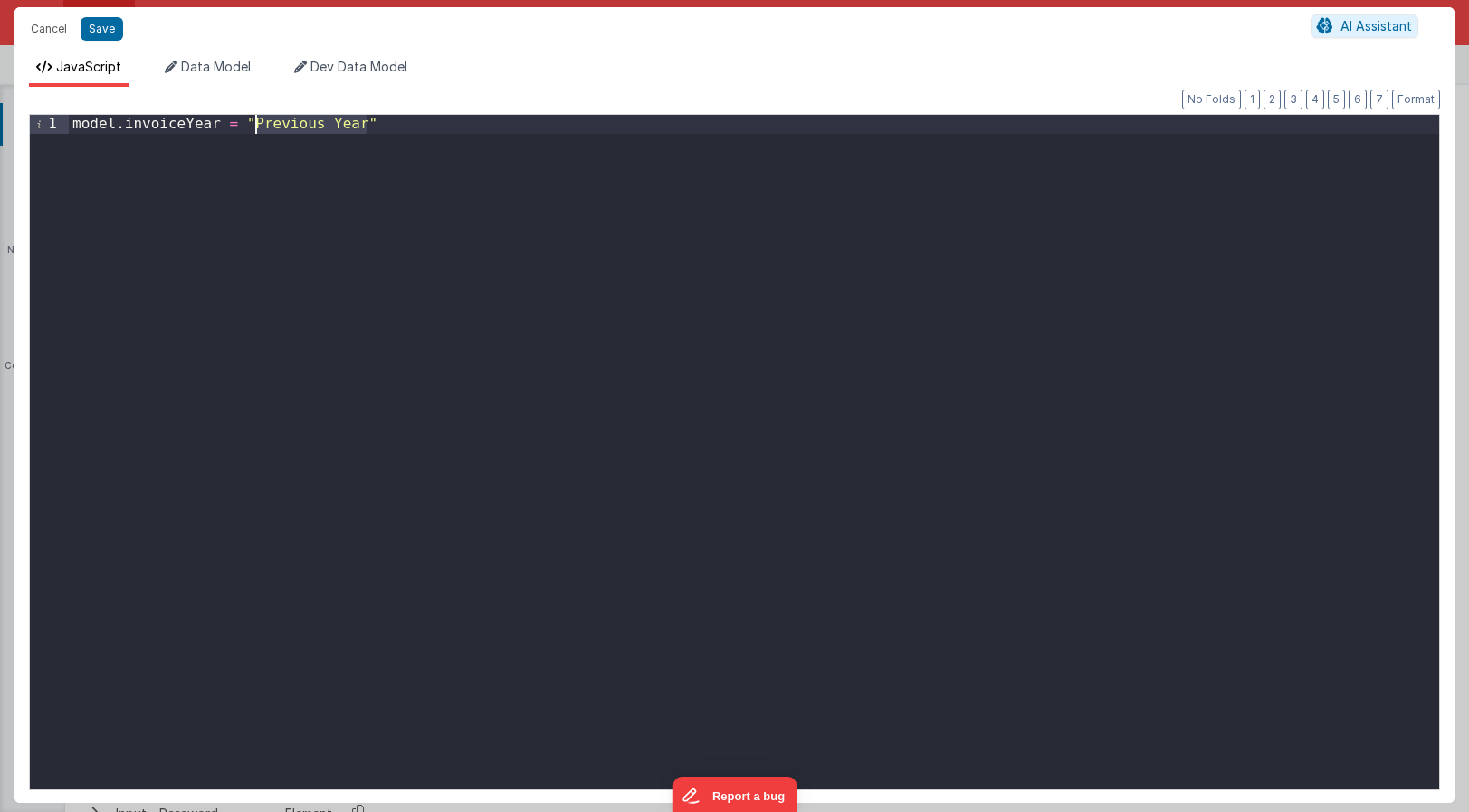
drag, startPoint x: 364, startPoint y: 122, endPoint x: 255, endPoint y: 125, distance: 109.0
click at [255, 125] on div "model . invoiceYear = "Previous Year"" at bounding box center [754, 472] width 1370 height 713
click at [100, 29] on button "Save" at bounding box center [102, 29] width 42 height 23
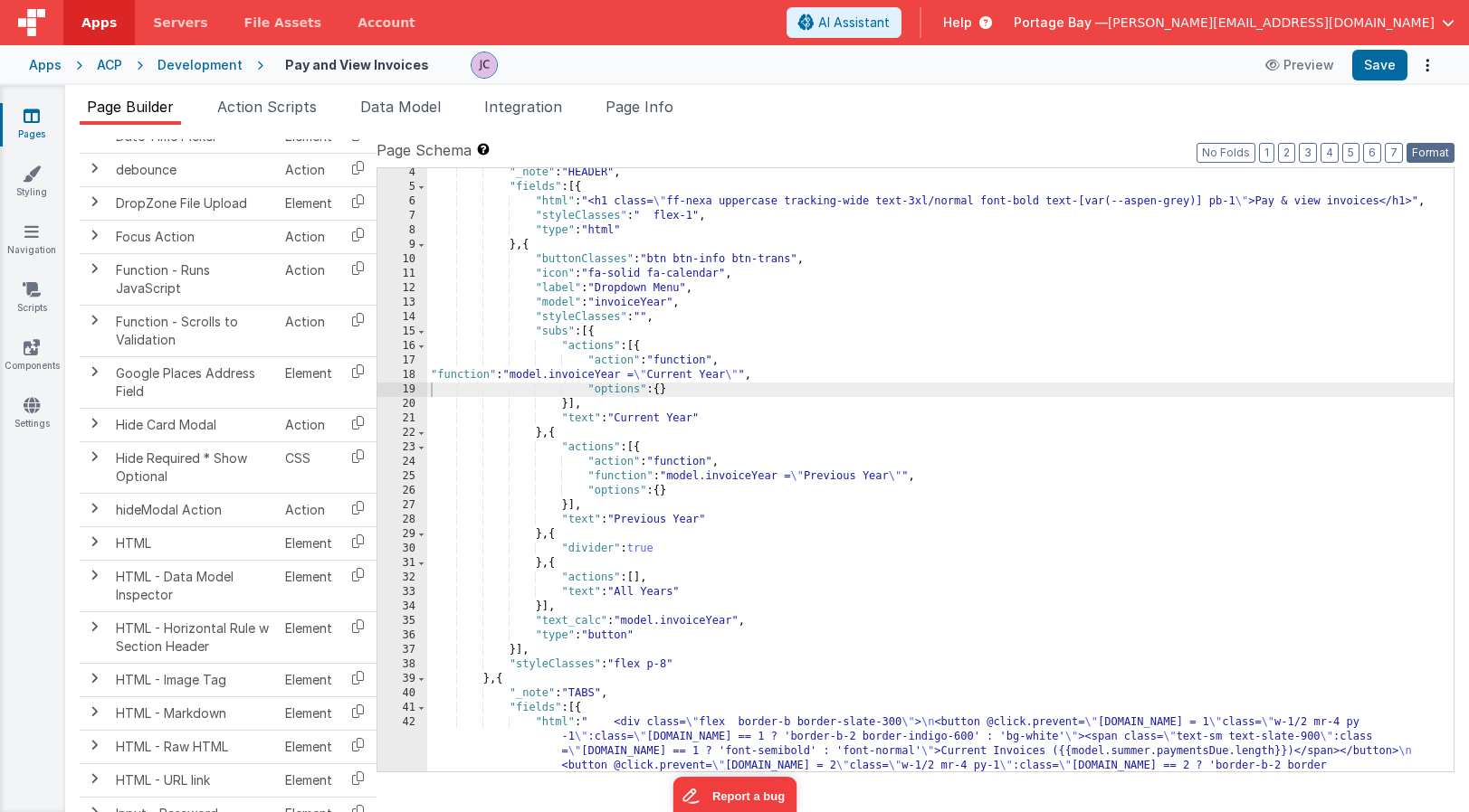
click at [1437, 158] on button "Format" at bounding box center [1431, 153] width 48 height 20
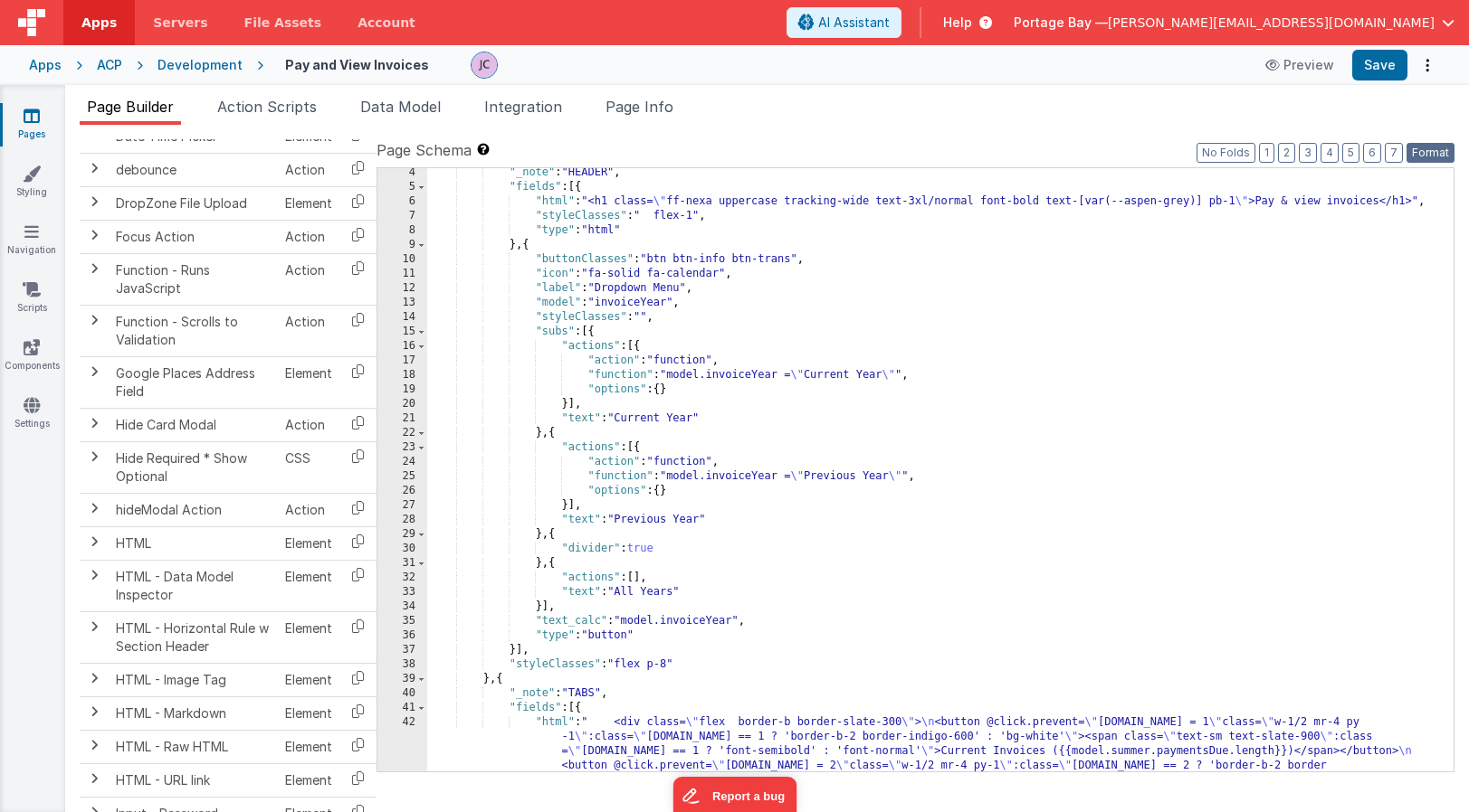
scroll to position [105, 0]
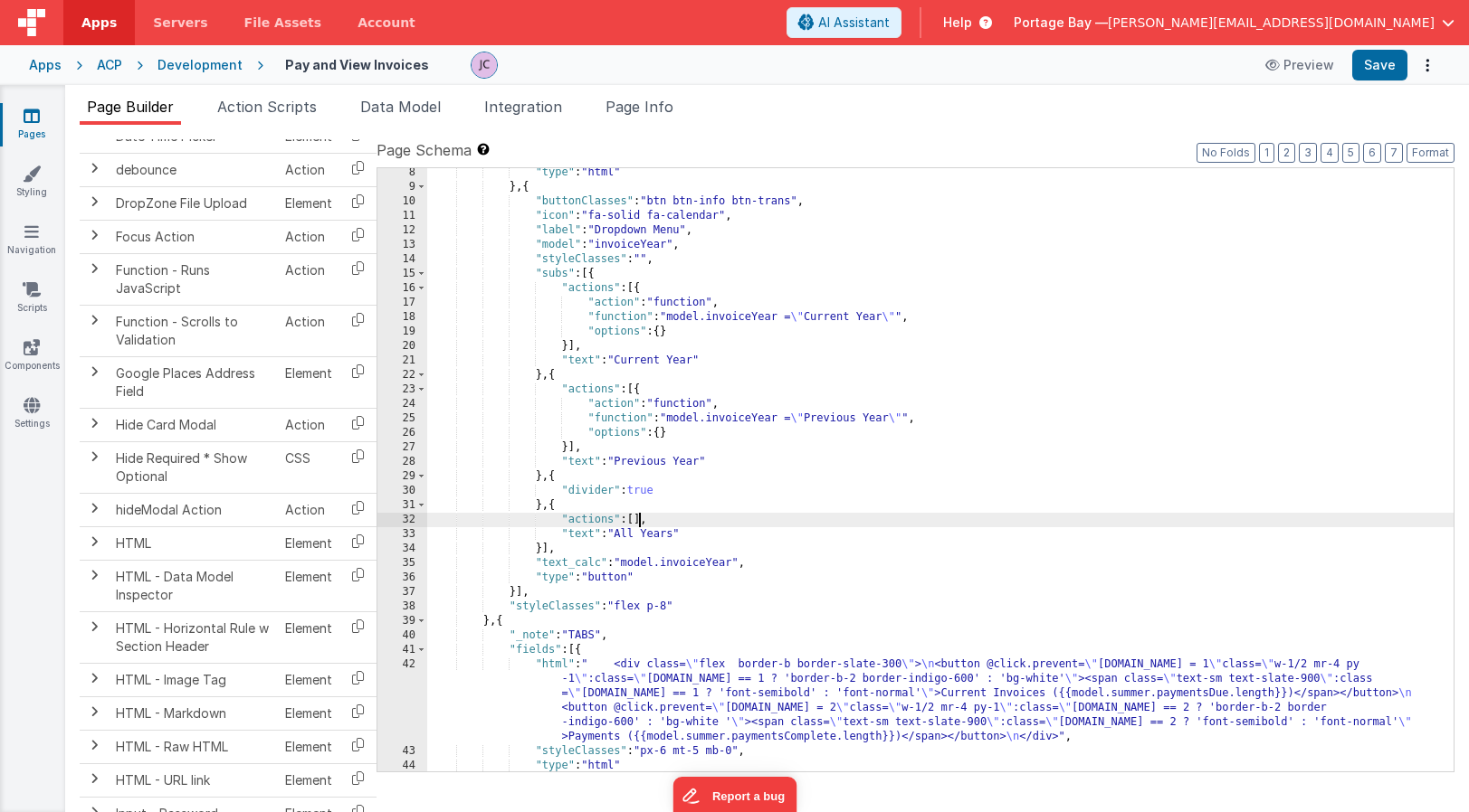
click at [640, 519] on div ""type" : "html" } , { "buttonClasses" : "btn btn-info btn-trans" , "icon" : "fa…" at bounding box center [939, 481] width 1026 height 632
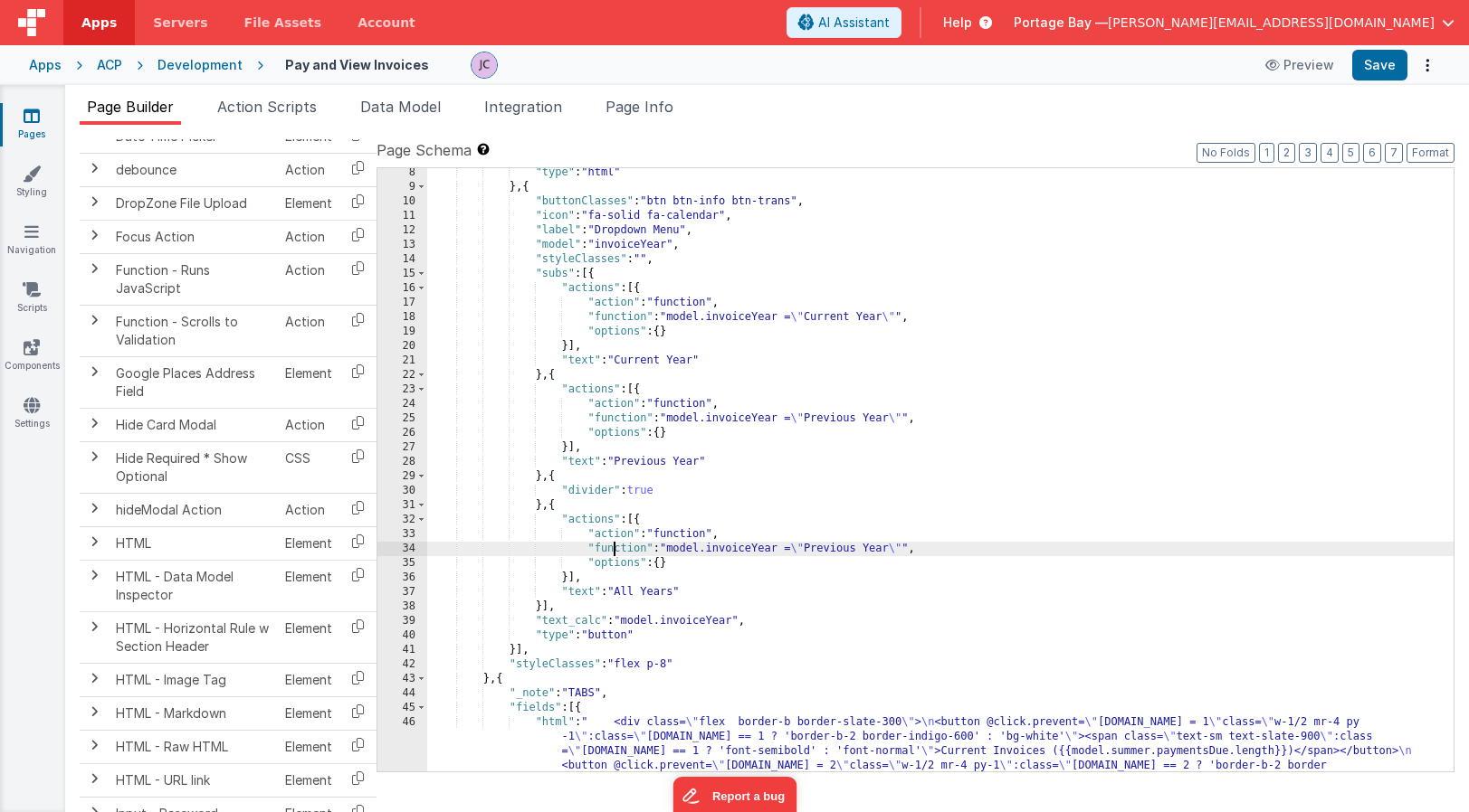
click at [610, 548] on div ""type" : "html" } , { "buttonClasses" : "btn btn-info btn-trans" , "icon" : "fa…" at bounding box center [939, 517] width 1026 height 704
click at [408, 551] on div "34" at bounding box center [403, 549] width 50 height 14
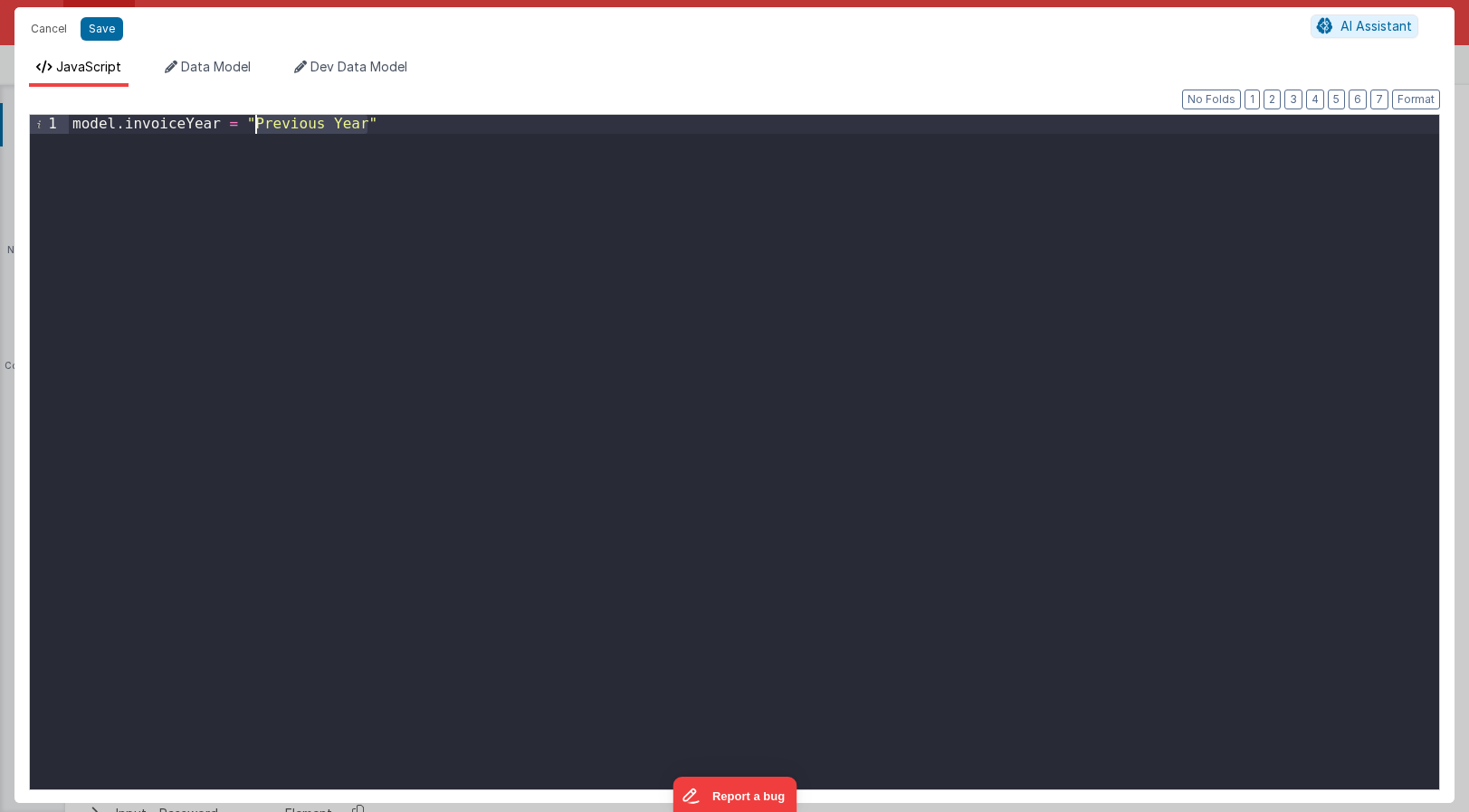
drag, startPoint x: 365, startPoint y: 121, endPoint x: 256, endPoint y: 122, distance: 109.0
click at [256, 122] on div "model . invoiceYear = "Previous Year"" at bounding box center [754, 472] width 1370 height 713
click at [98, 31] on button "Save" at bounding box center [102, 29] width 42 height 23
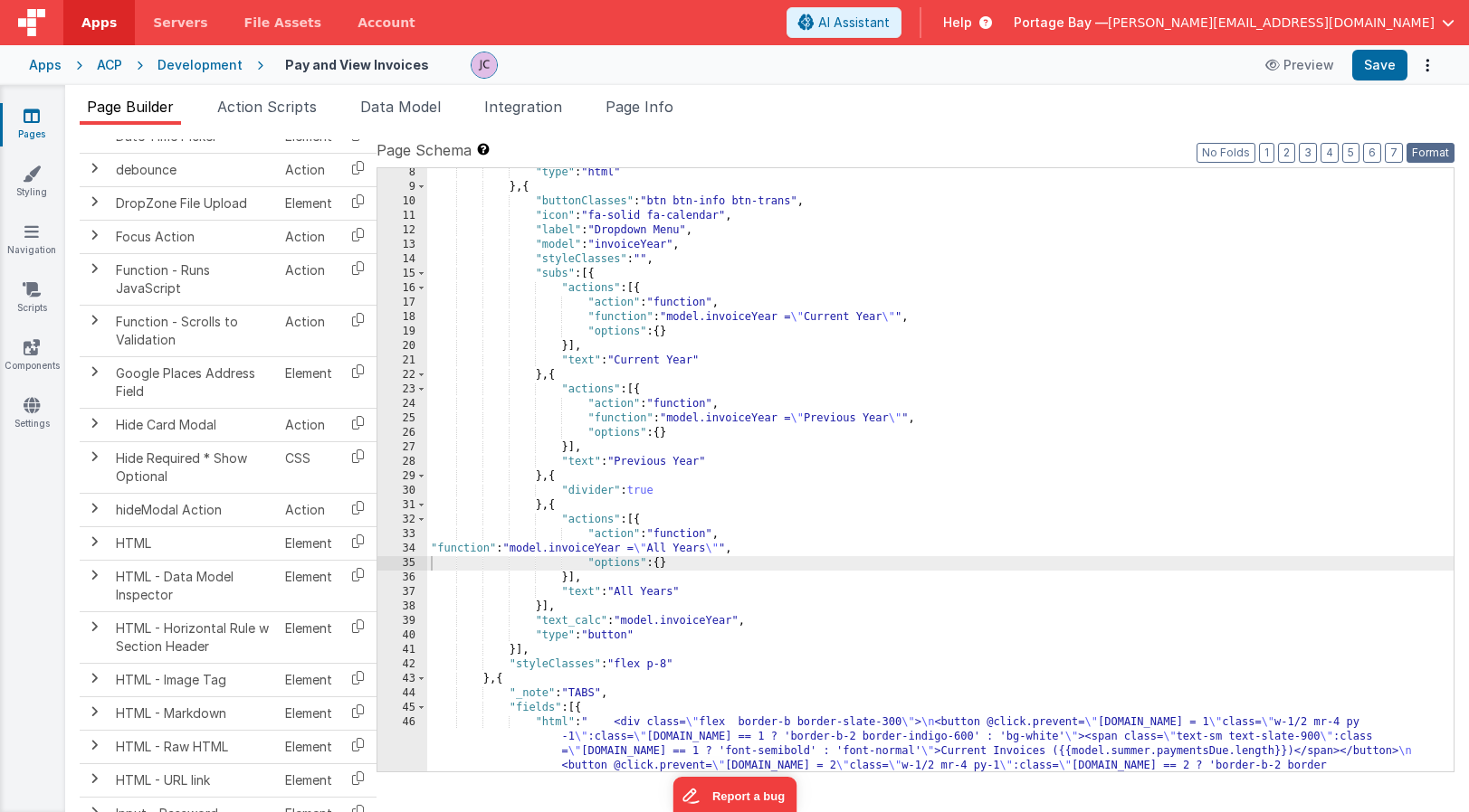
click at [1446, 152] on button "Format" at bounding box center [1431, 153] width 48 height 20
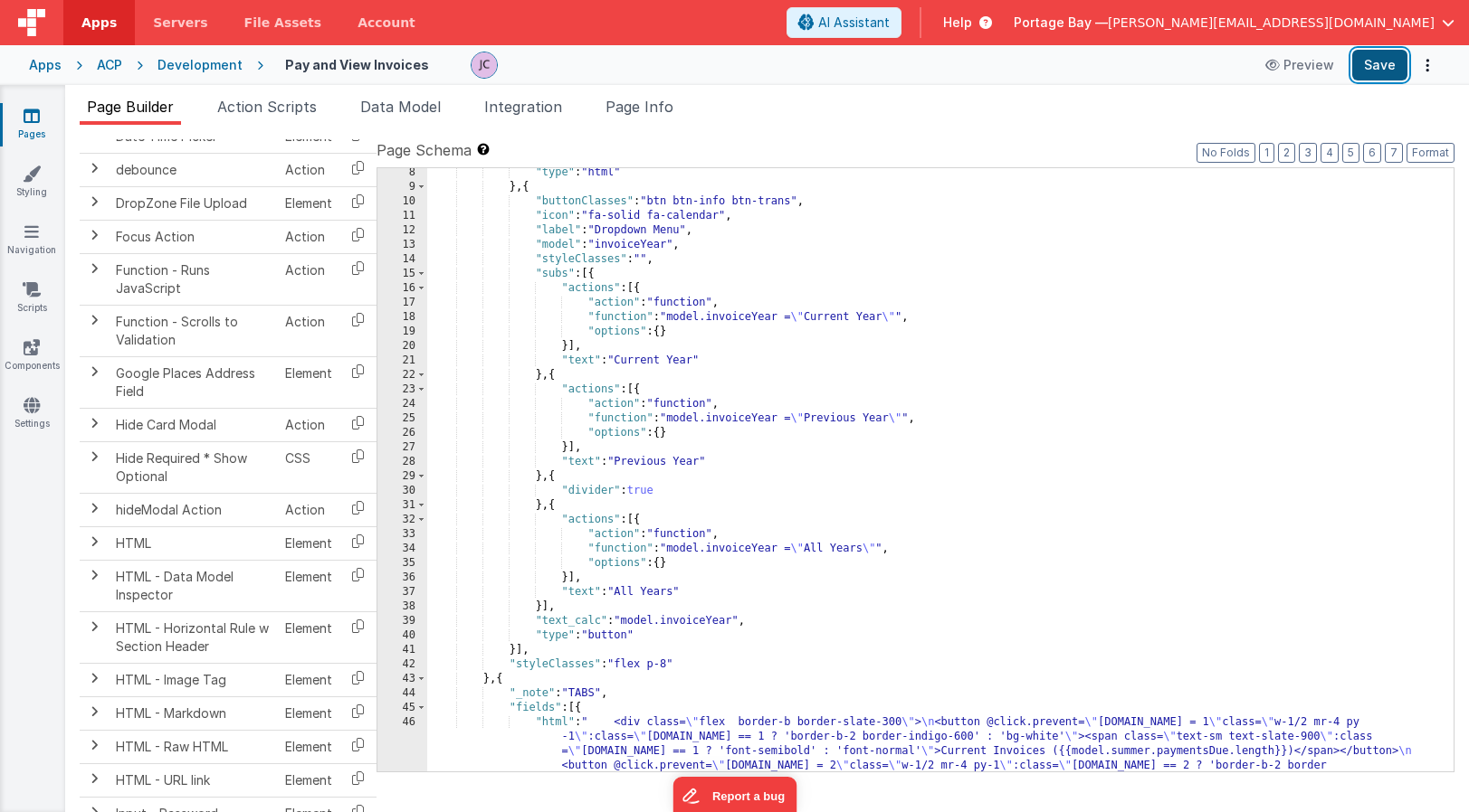
click at [1380, 62] on button "Save" at bounding box center [1379, 65] width 55 height 31
